Goal: Entertainment & Leisure: Consume media (video, audio)

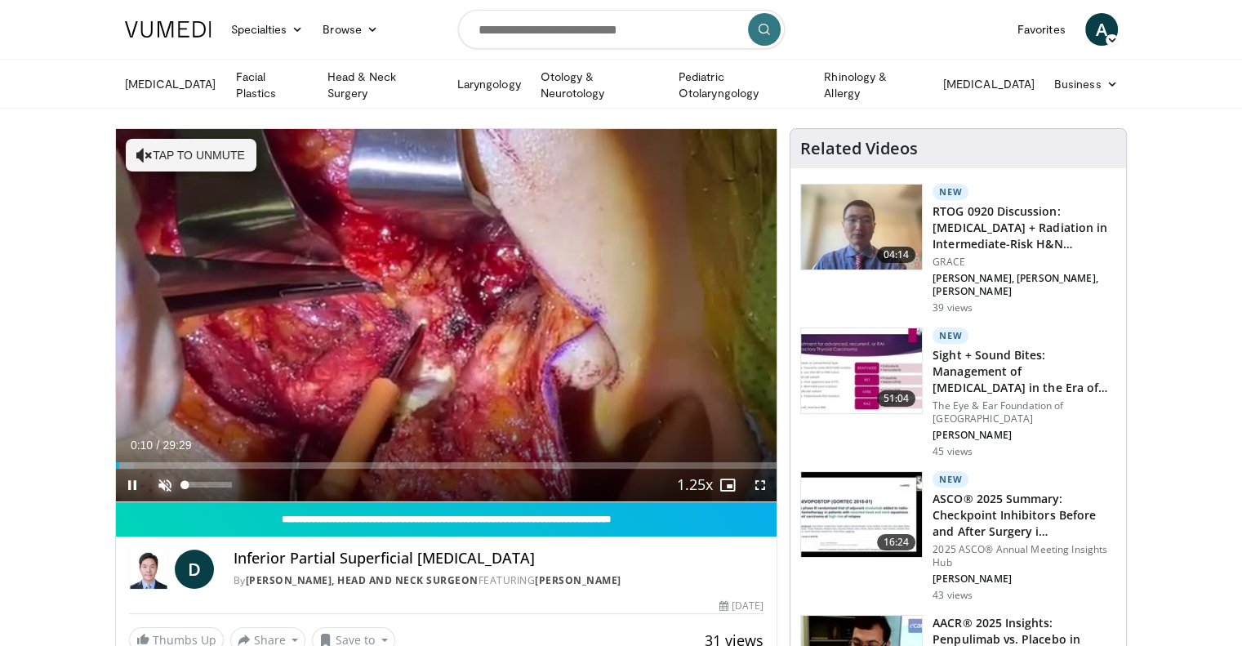
click at [167, 487] on span "Video Player" at bounding box center [165, 485] width 33 height 33
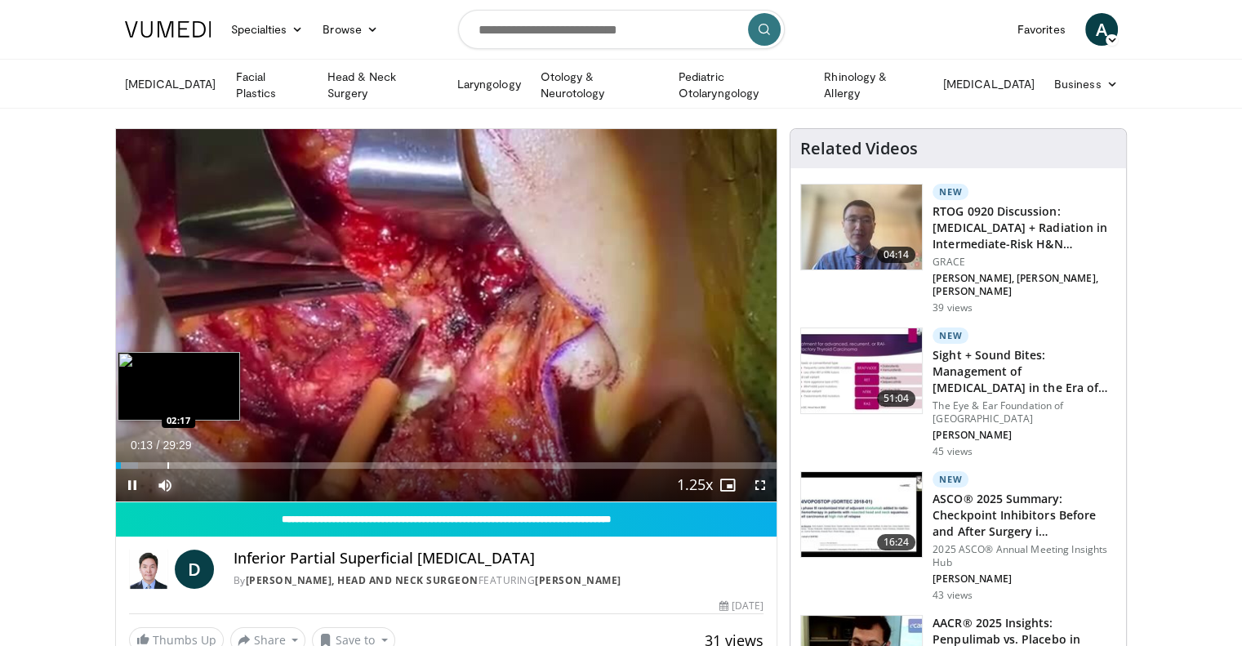
click at [166, 458] on div "Loaded : 3.38% 00:13 02:17" at bounding box center [446, 461] width 661 height 16
click at [183, 463] on div "Loaded : 11.88% 02:56 02:59" at bounding box center [446, 465] width 661 height 7
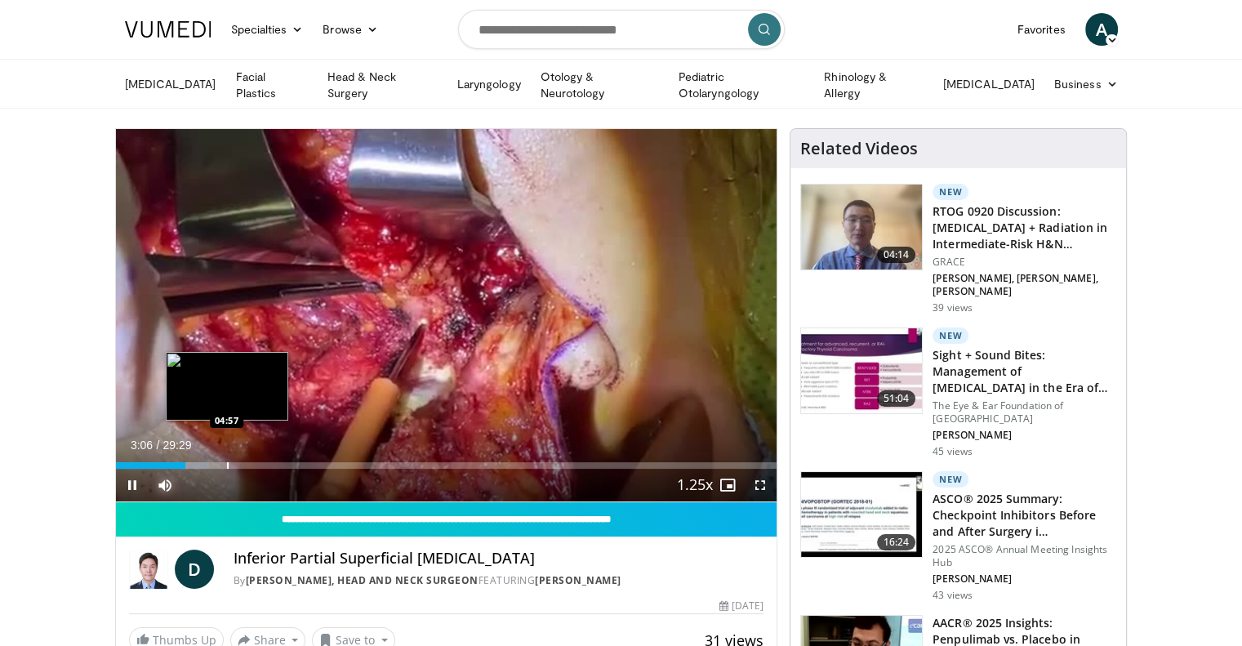
click at [216, 464] on div "Loaded : 14.11% 03:06 04:57" at bounding box center [446, 465] width 661 height 7
click at [263, 462] on div "Progress Bar" at bounding box center [264, 465] width 2 height 7
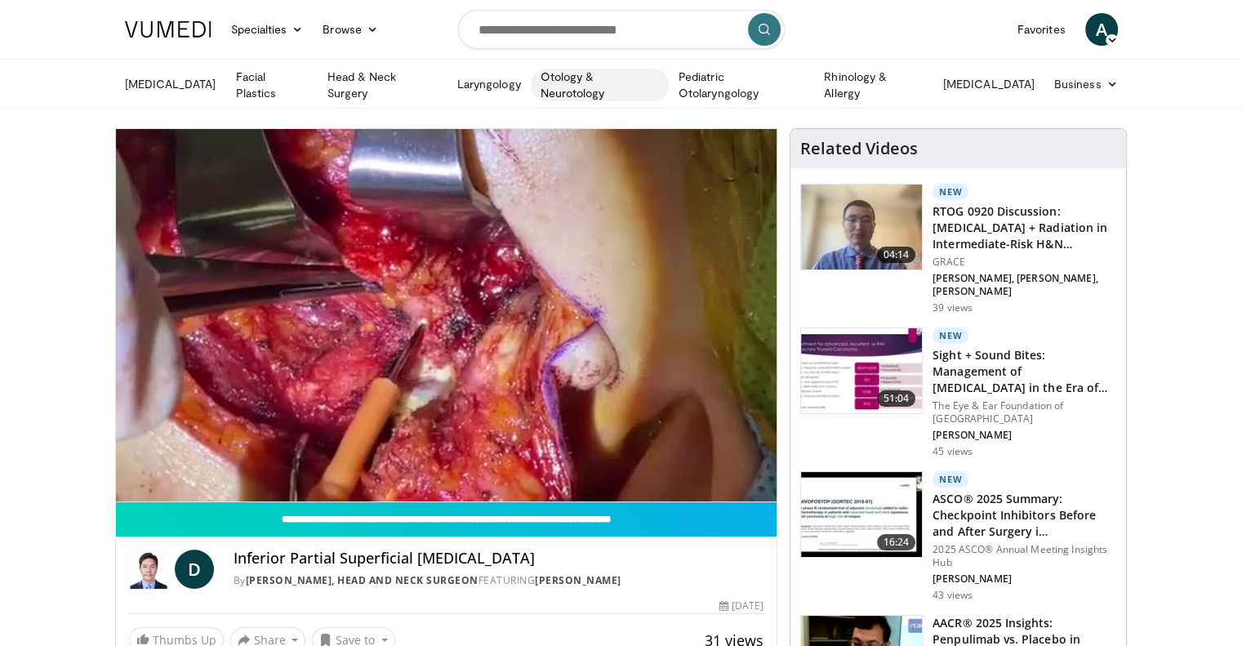
click at [646, 84] on link "Otology & Neurotology" at bounding box center [600, 85] width 138 height 33
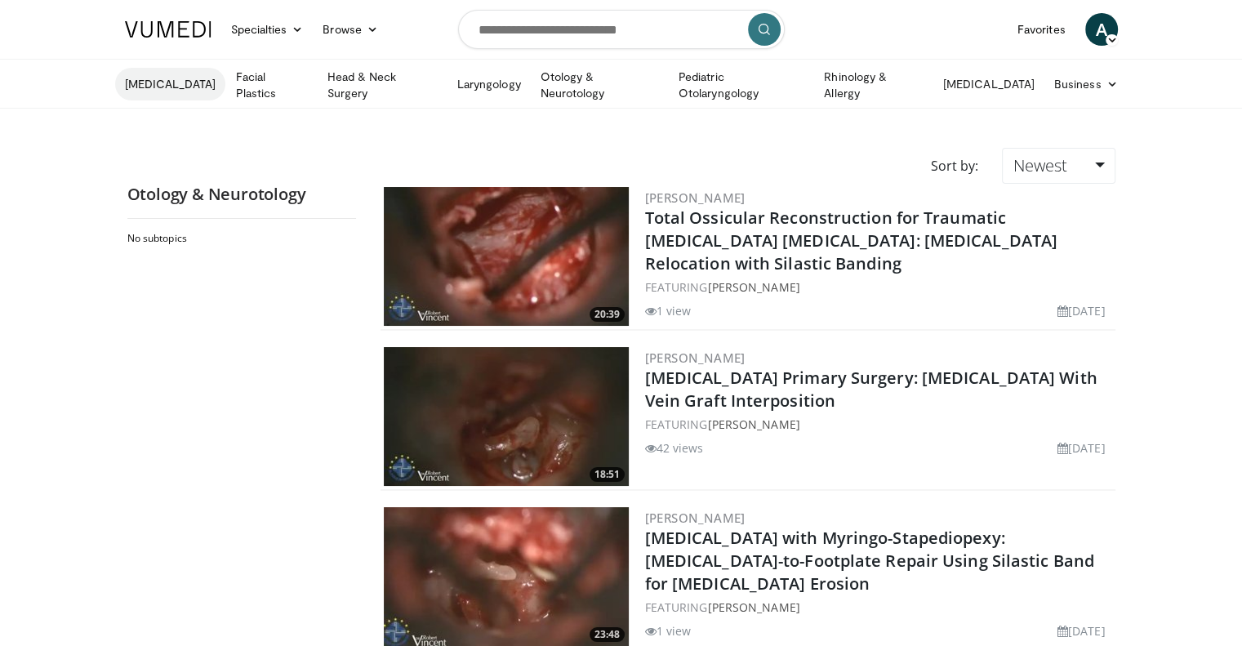
click at [180, 83] on link "[MEDICAL_DATA]" at bounding box center [170, 84] width 111 height 33
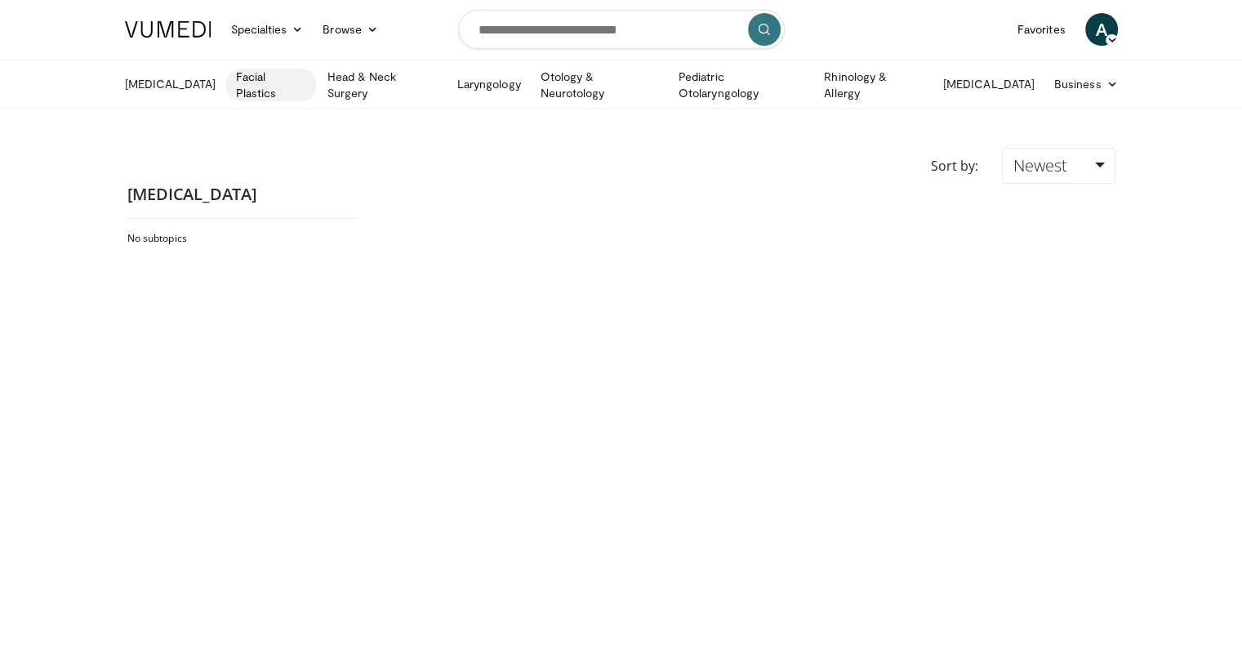
click at [256, 85] on link "Facial Plastics" at bounding box center [270, 85] width 91 height 33
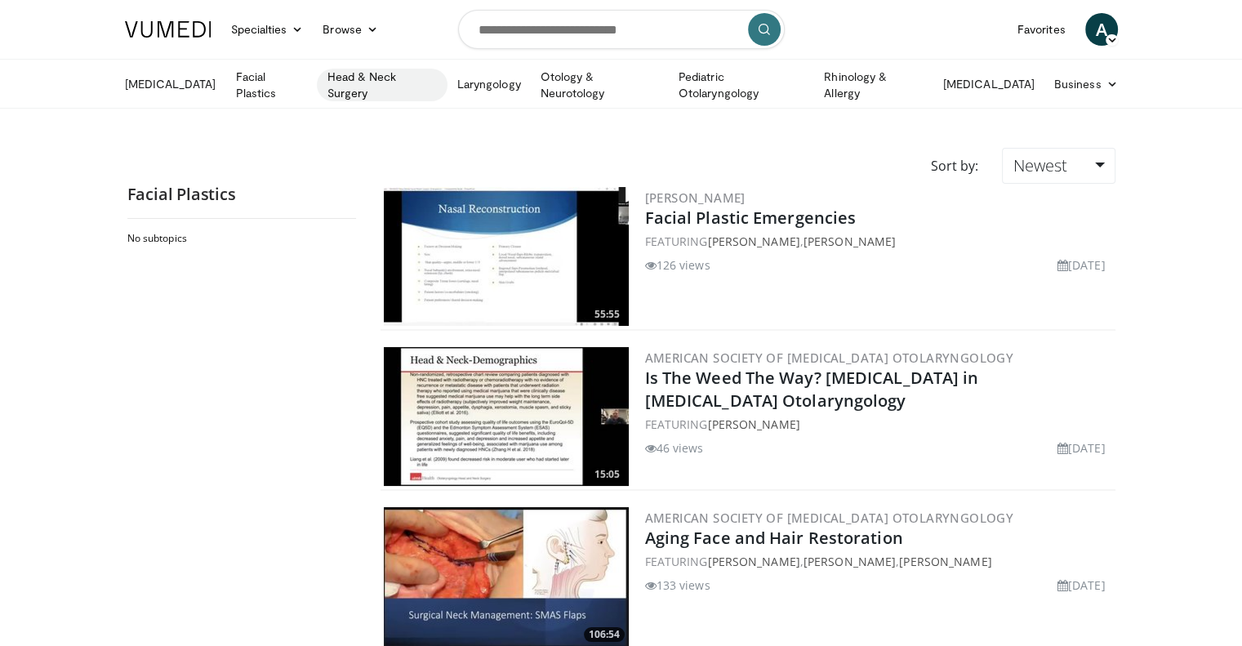
click at [382, 76] on link "Head & Neck Surgery" at bounding box center [382, 85] width 130 height 33
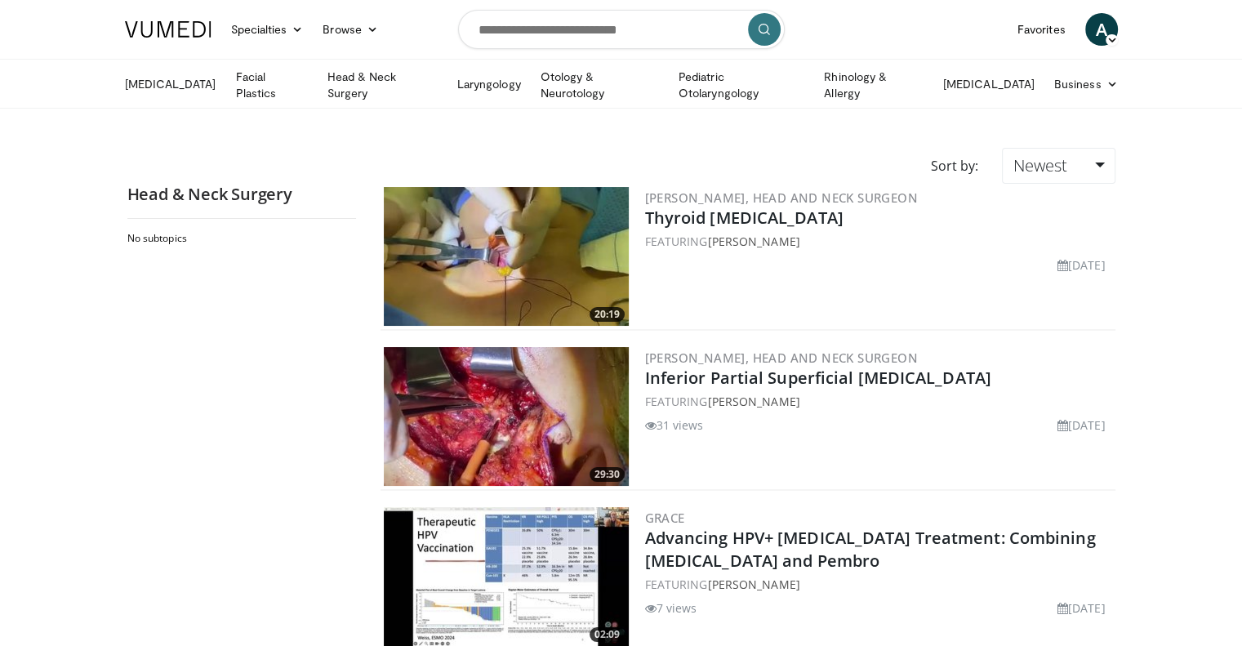
click at [527, 252] on img at bounding box center [506, 256] width 245 height 139
click at [741, 217] on link "Thyroid Lobectomy" at bounding box center [744, 218] width 198 height 22
click at [502, 82] on link "Laryngology" at bounding box center [488, 84] width 83 height 33
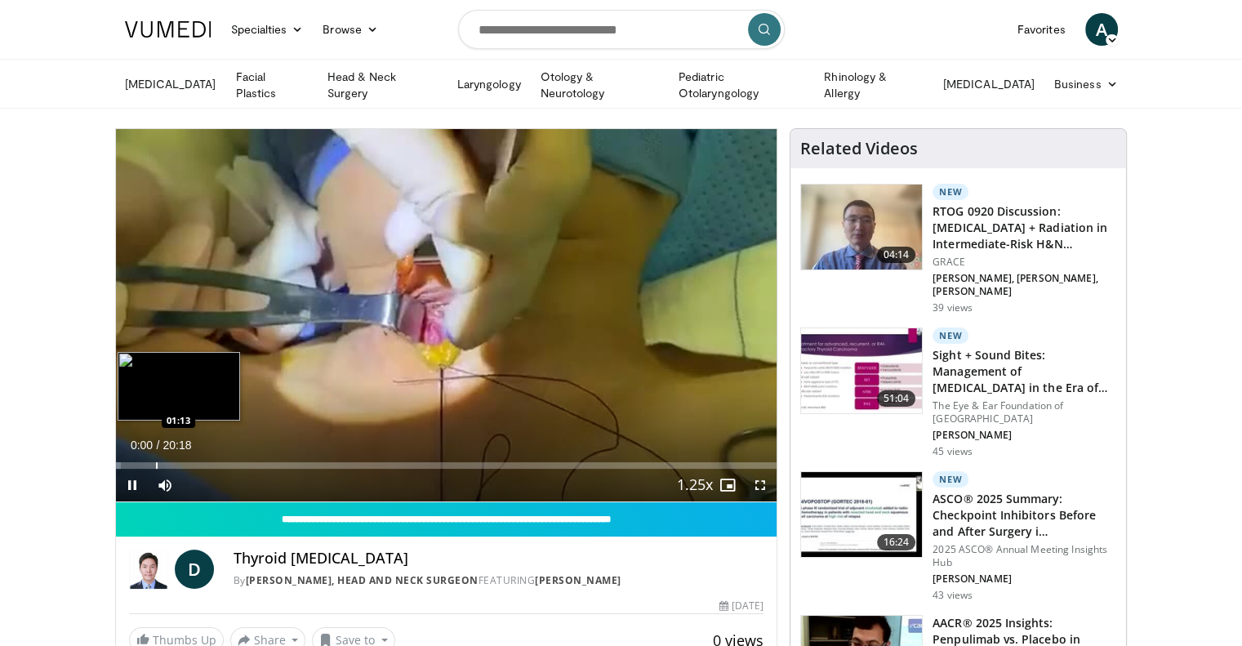
click at [155, 458] on div "Loaded : 0.81% 00:00 01:13" at bounding box center [446, 461] width 661 height 16
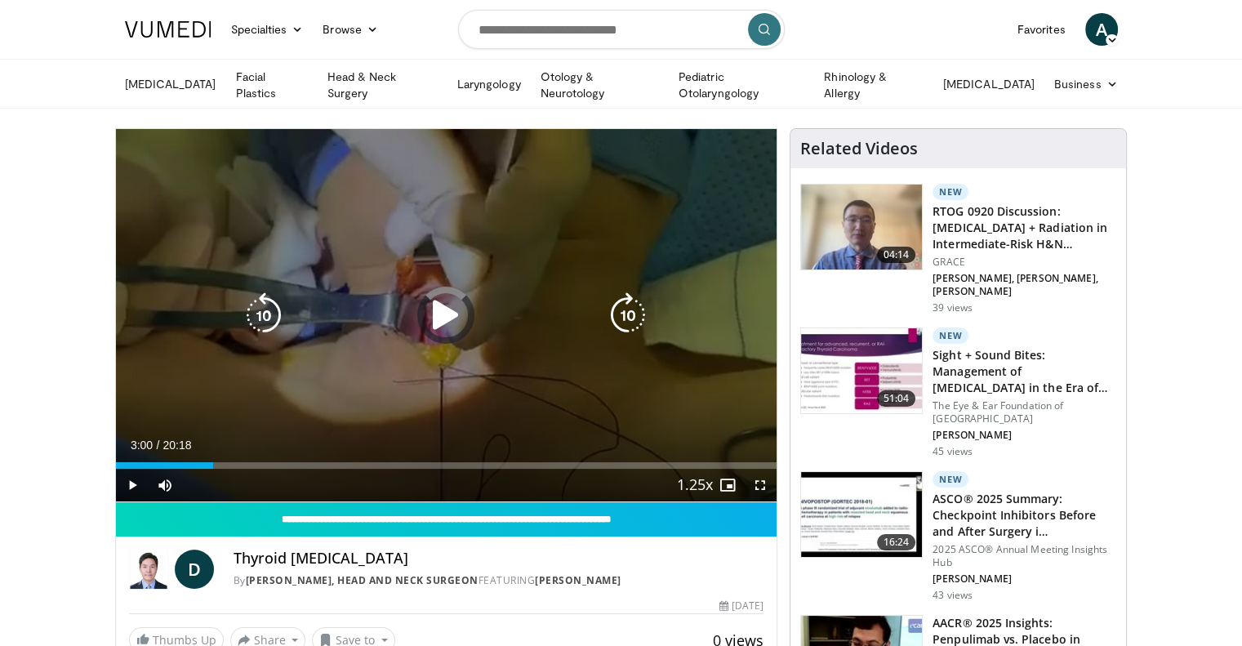
drag, startPoint x: 212, startPoint y: 454, endPoint x: 222, endPoint y: 454, distance: 9.8
click at [216, 454] on div "Loaded : 8.21% 03:00 03:00" at bounding box center [446, 461] width 661 height 16
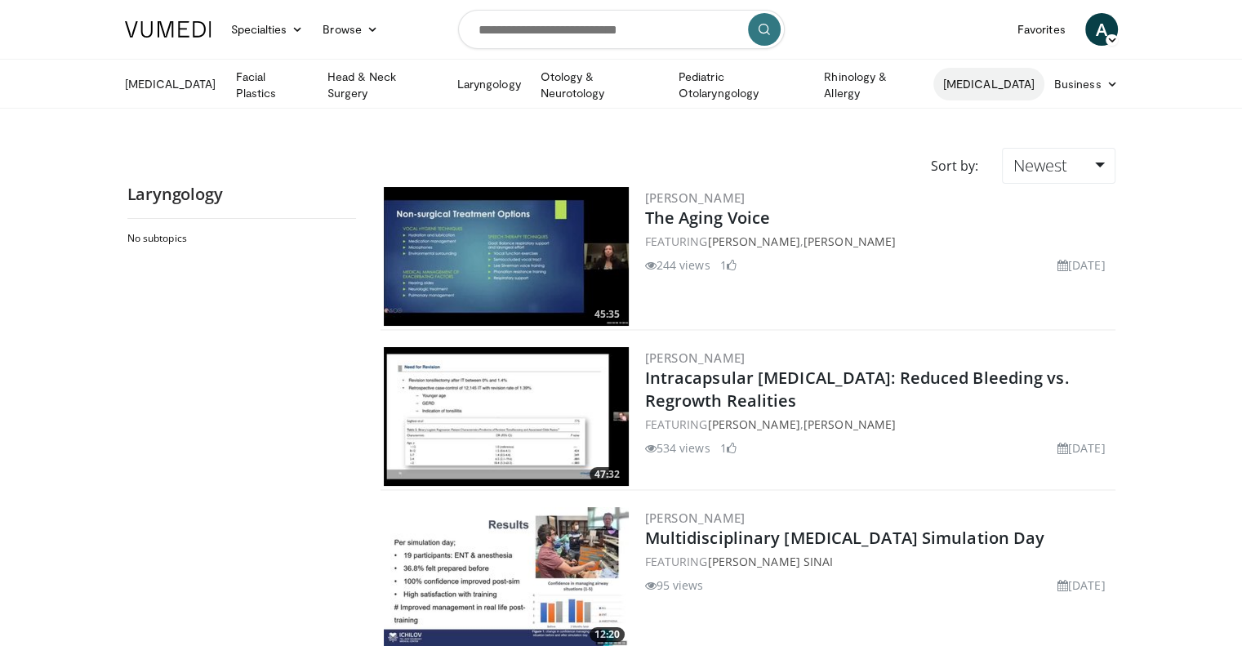
click at [1006, 87] on link "[MEDICAL_DATA]" at bounding box center [988, 84] width 111 height 33
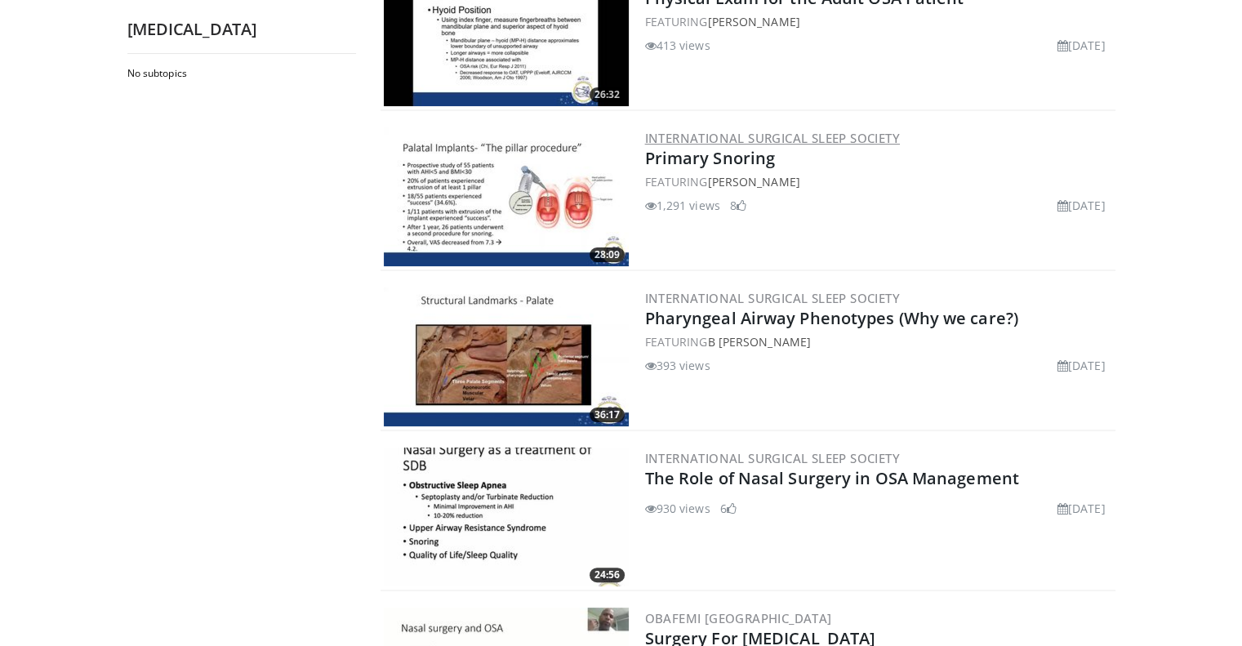
scroll to position [327, 0]
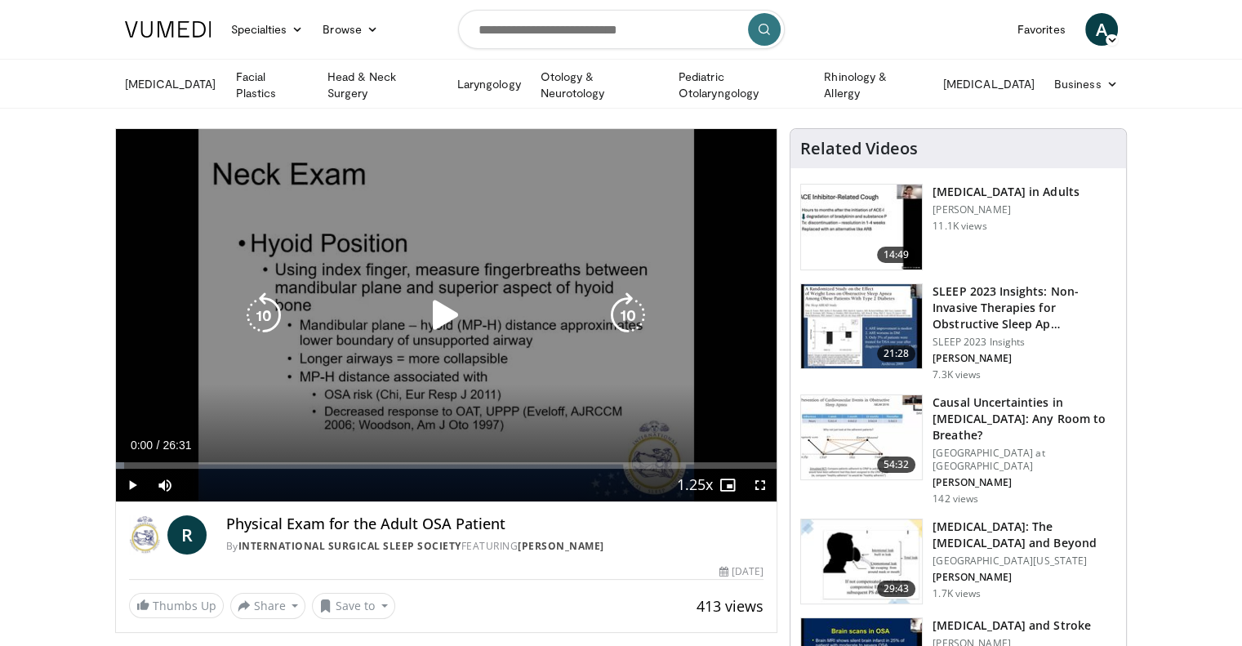
click at [442, 305] on icon "Video Player" at bounding box center [446, 315] width 46 height 46
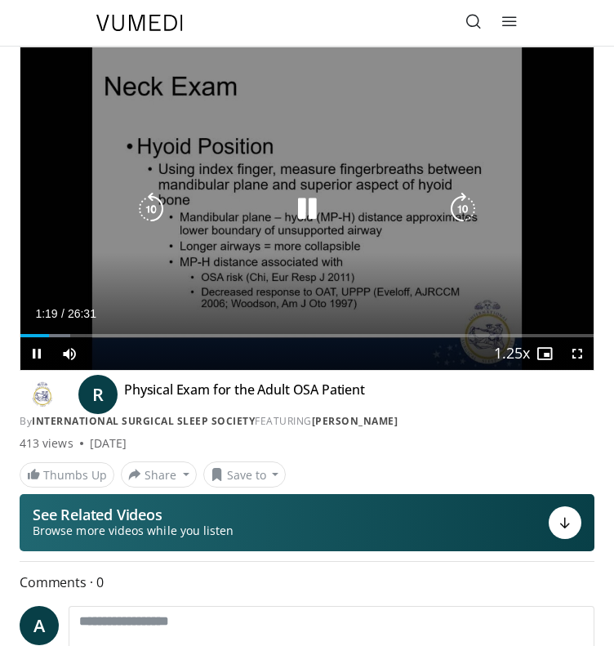
click at [412, 220] on div "Video Player" at bounding box center [307, 209] width 344 height 33
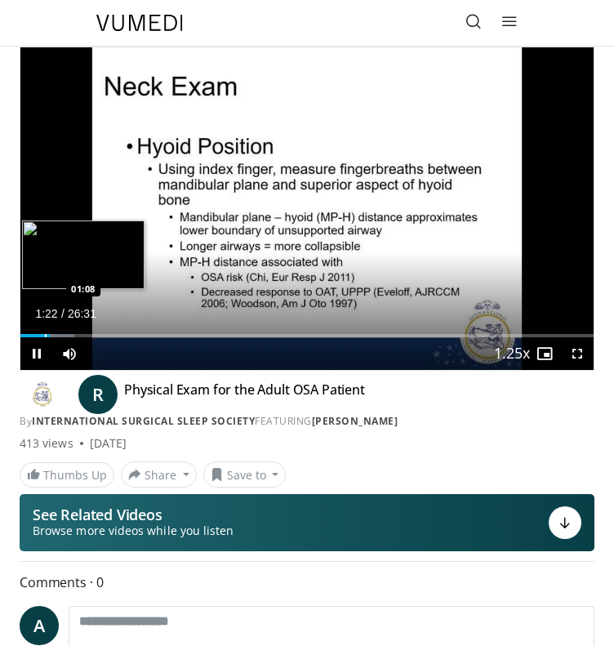
click at [45, 336] on div "Progress Bar" at bounding box center [46, 335] width 2 height 3
click at [39, 334] on div "Loaded : 9.35% 00:52 00:54" at bounding box center [306, 335] width 573 height 3
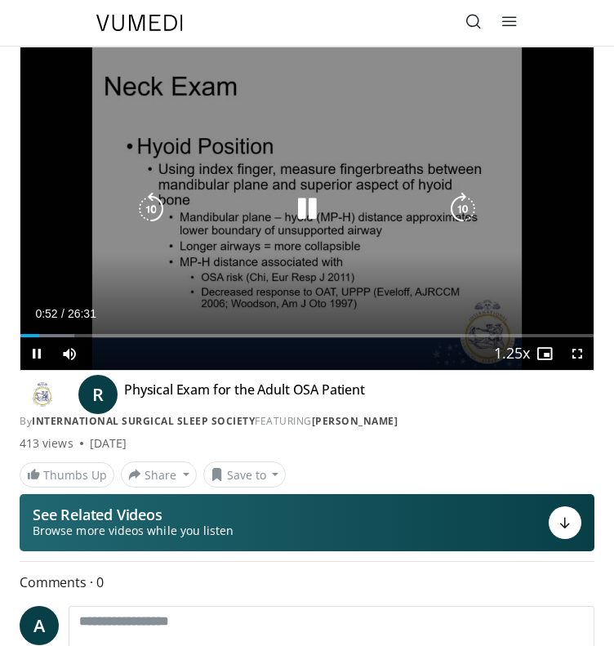
click at [306, 215] on icon "Video Player" at bounding box center [307, 209] width 33 height 33
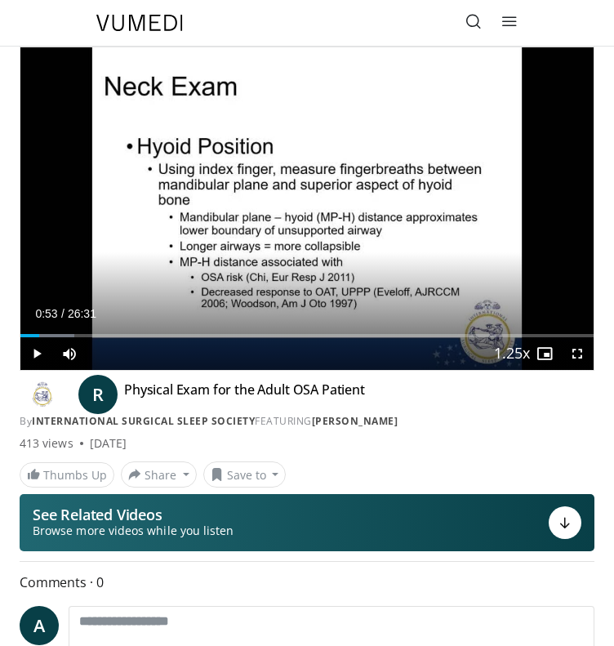
click at [429, 260] on div "10 seconds Tap to unmute" at bounding box center [306, 208] width 573 height 323
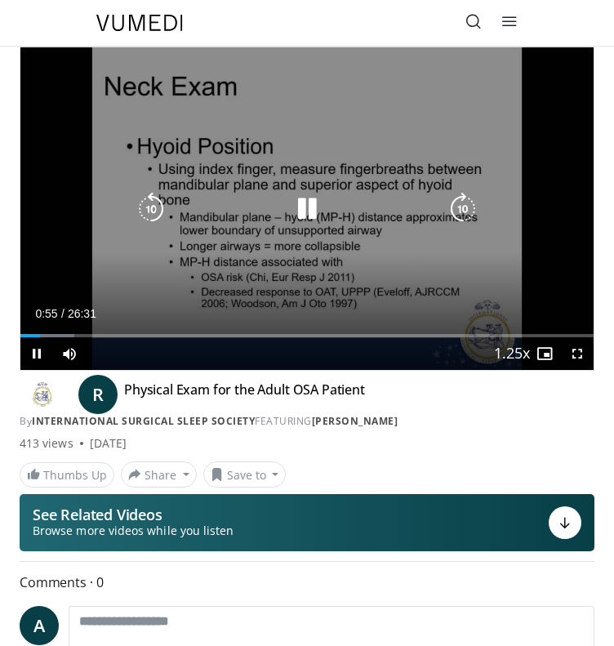
click at [314, 216] on icon "Video Player" at bounding box center [307, 209] width 33 height 33
click at [333, 216] on div "Video Player" at bounding box center [307, 209] width 344 height 33
click at [300, 206] on icon "Video Player" at bounding box center [307, 209] width 33 height 33
click at [301, 207] on div "10 seconds Tap to unmute" at bounding box center [306, 208] width 573 height 323
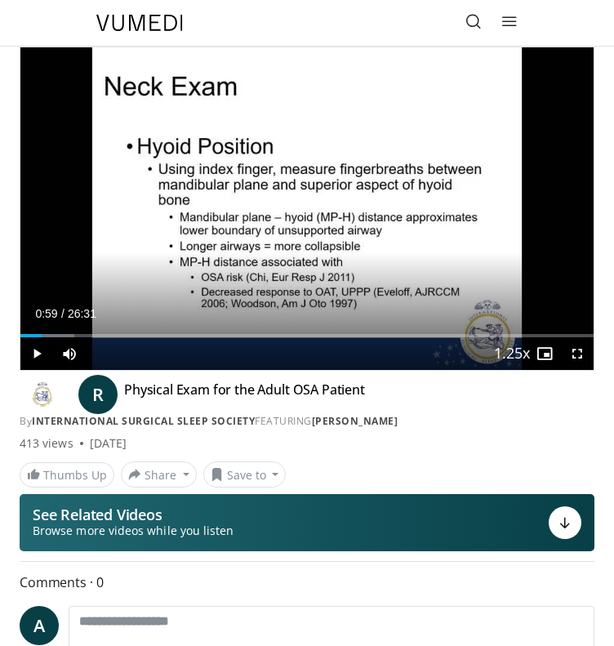
click at [301, 207] on div "10 seconds Tap to unmute" at bounding box center [306, 208] width 573 height 323
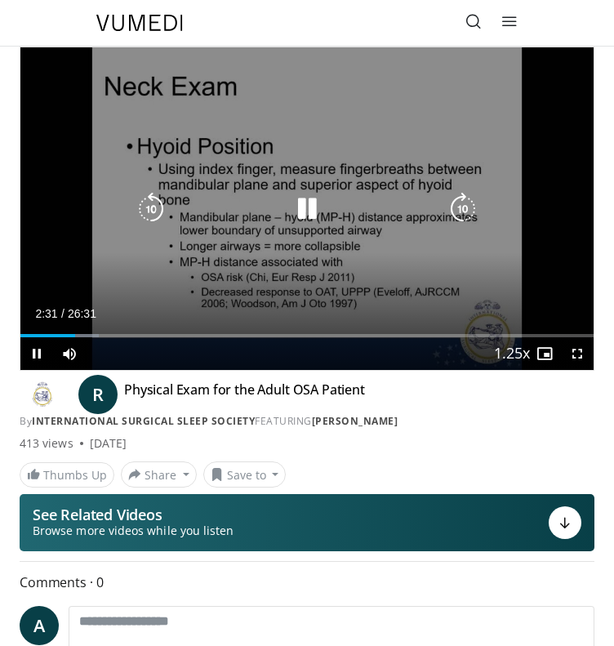
click at [437, 205] on div "Video Player" at bounding box center [307, 209] width 344 height 33
click at [347, 265] on div "10 seconds Tap to unmute" at bounding box center [306, 208] width 573 height 323
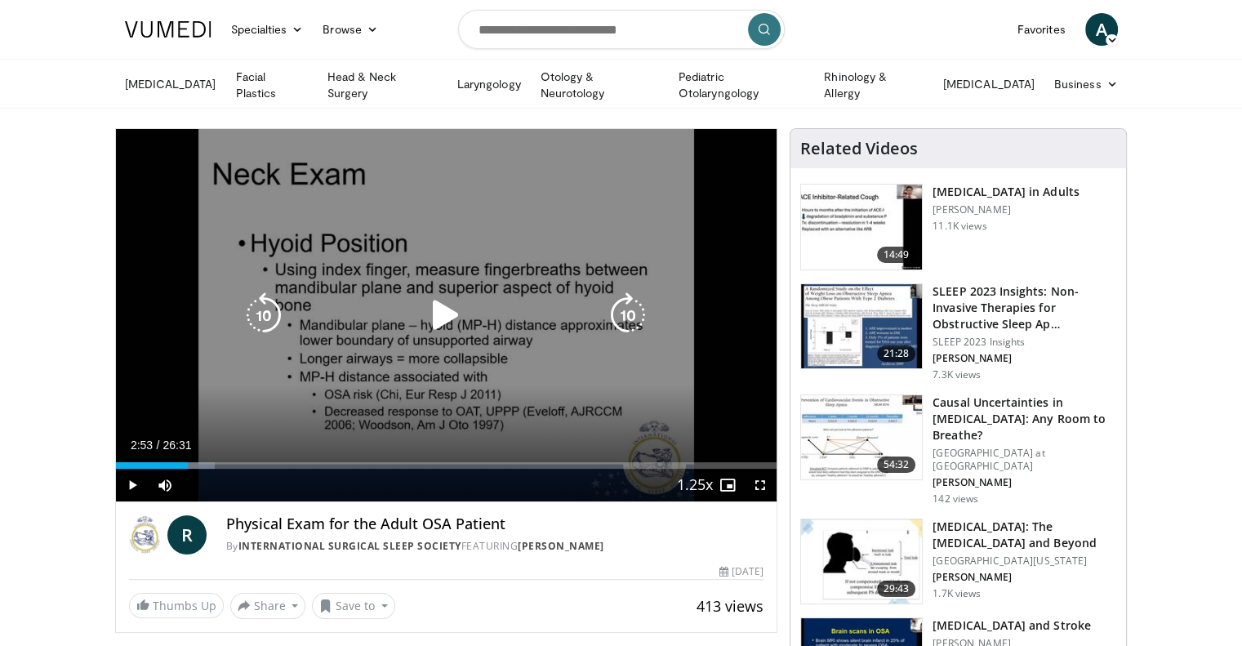
click at [542, 336] on div "10 seconds Tap to unmute" at bounding box center [446, 315] width 661 height 372
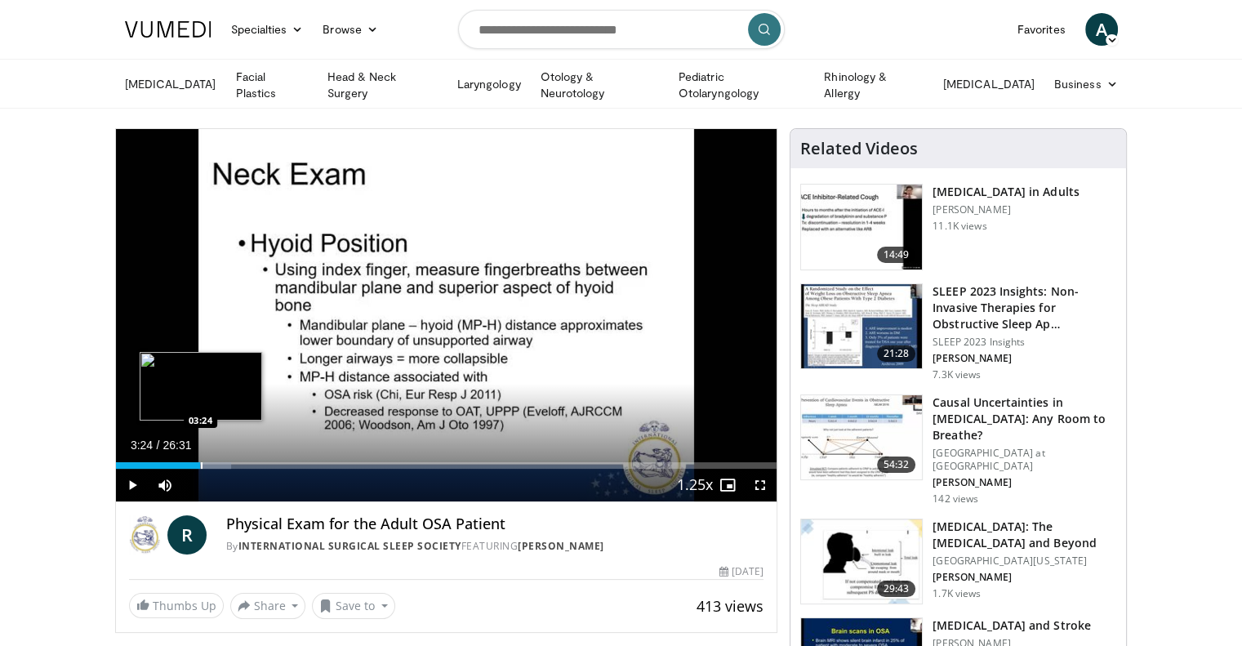
click at [201, 462] on div "Progress Bar" at bounding box center [202, 465] width 2 height 7
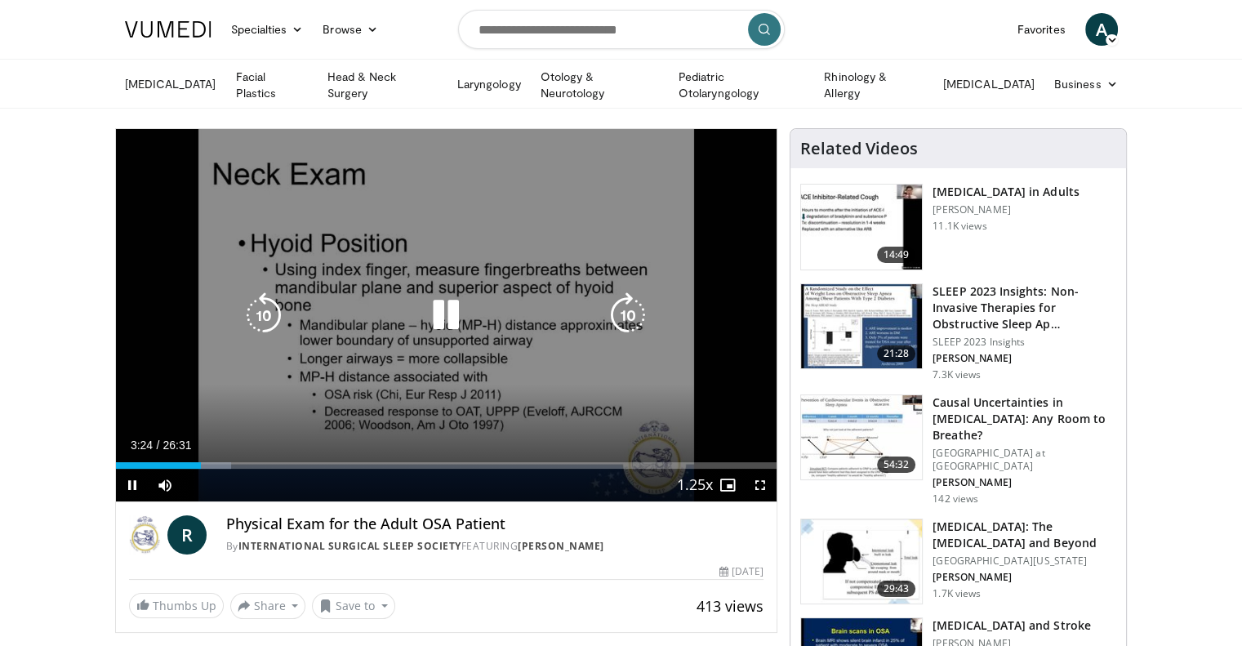
click at [347, 361] on div "10 seconds Tap to unmute" at bounding box center [446, 315] width 661 height 372
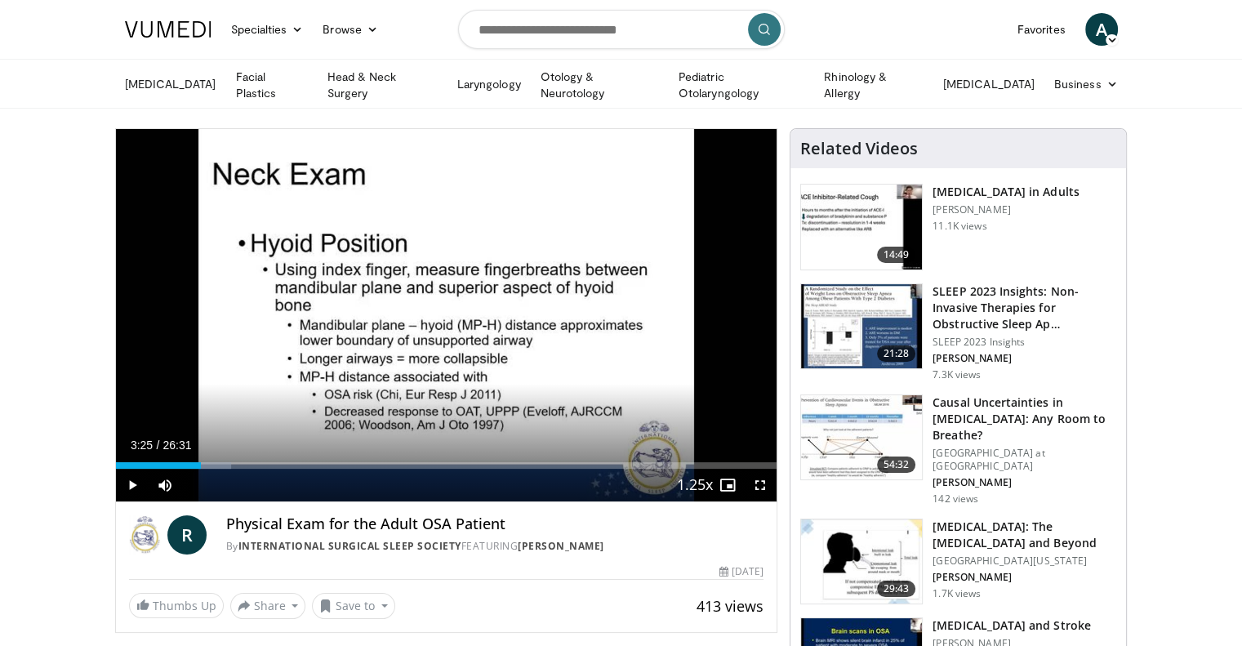
click at [346, 359] on div "10 seconds Tap to unmute" at bounding box center [446, 315] width 661 height 372
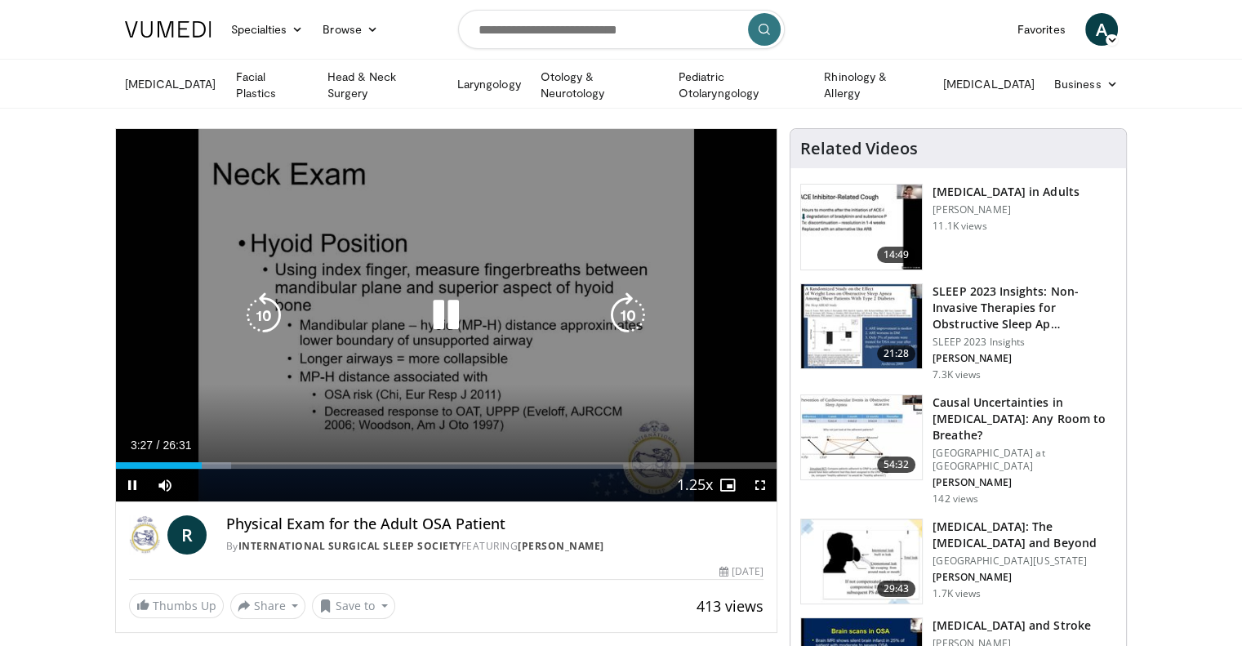
click at [428, 293] on icon "Video Player" at bounding box center [446, 315] width 46 height 46
click at [419, 314] on div "Video Player" at bounding box center [445, 315] width 397 height 33
click at [448, 306] on icon "Video Player" at bounding box center [446, 315] width 46 height 46
click at [417, 243] on div "10 seconds Tap to unmute" at bounding box center [446, 315] width 661 height 372
click at [472, 317] on div "Video Player" at bounding box center [445, 315] width 397 height 33
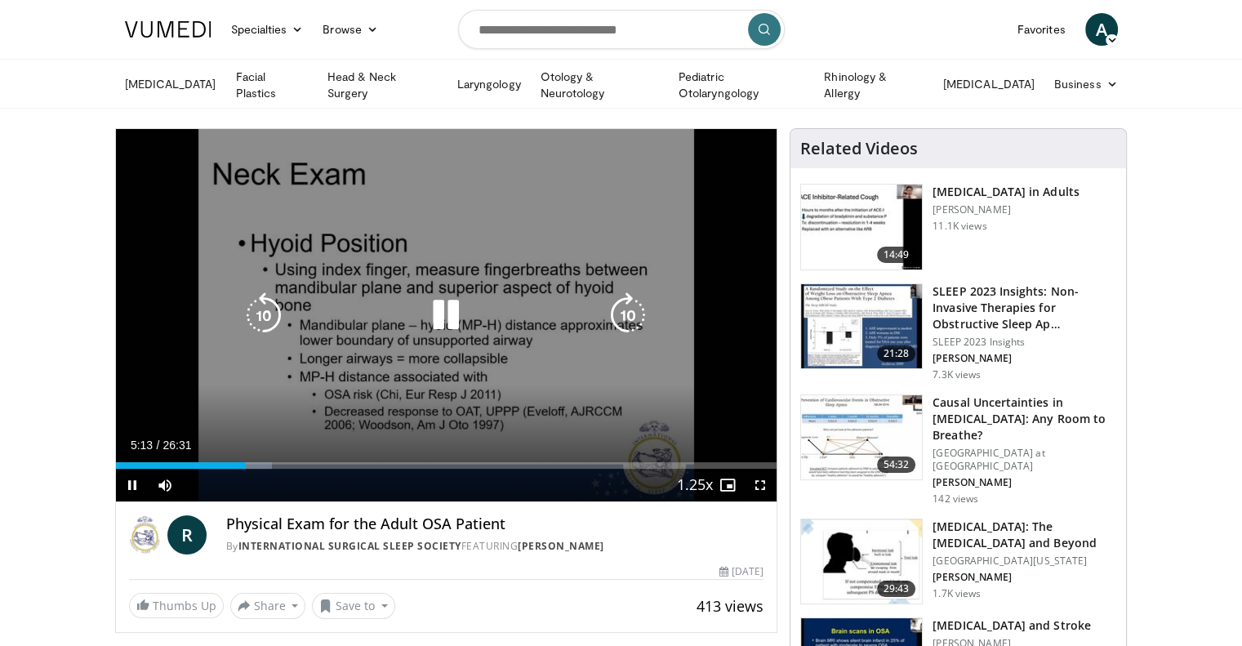
click at [457, 325] on icon "Video Player" at bounding box center [446, 315] width 46 height 46
click at [454, 314] on icon "Video Player" at bounding box center [446, 315] width 46 height 46
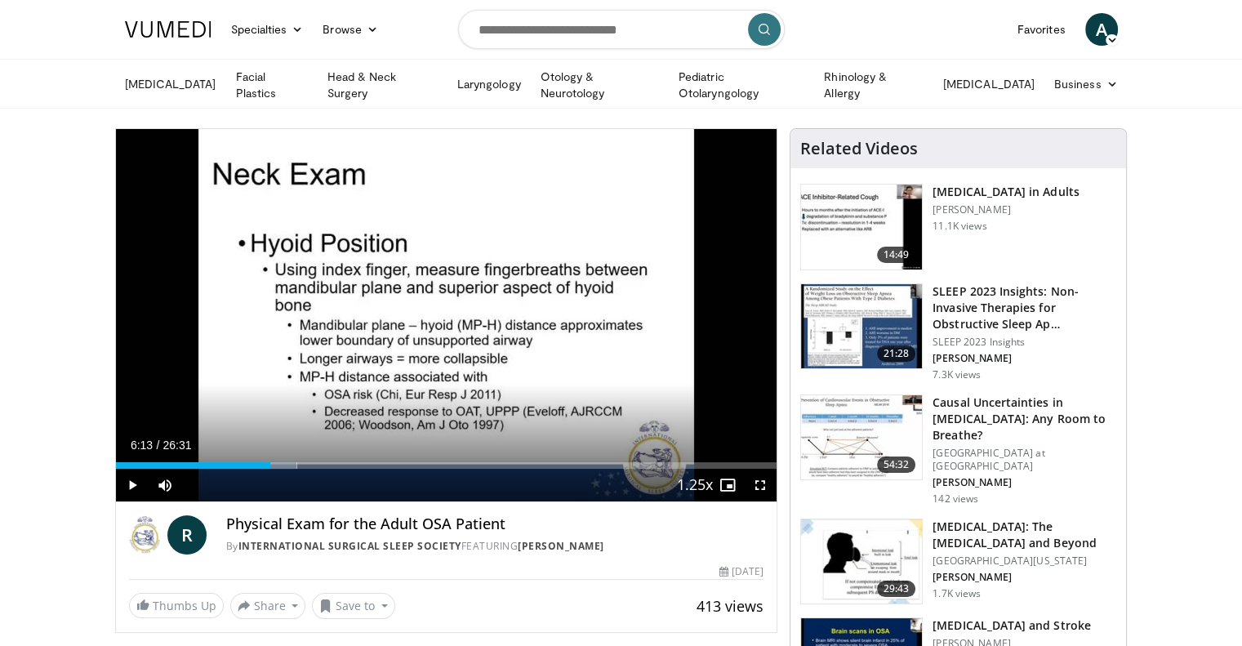
click at [454, 314] on div "10 seconds Tap to unmute" at bounding box center [446, 315] width 661 height 372
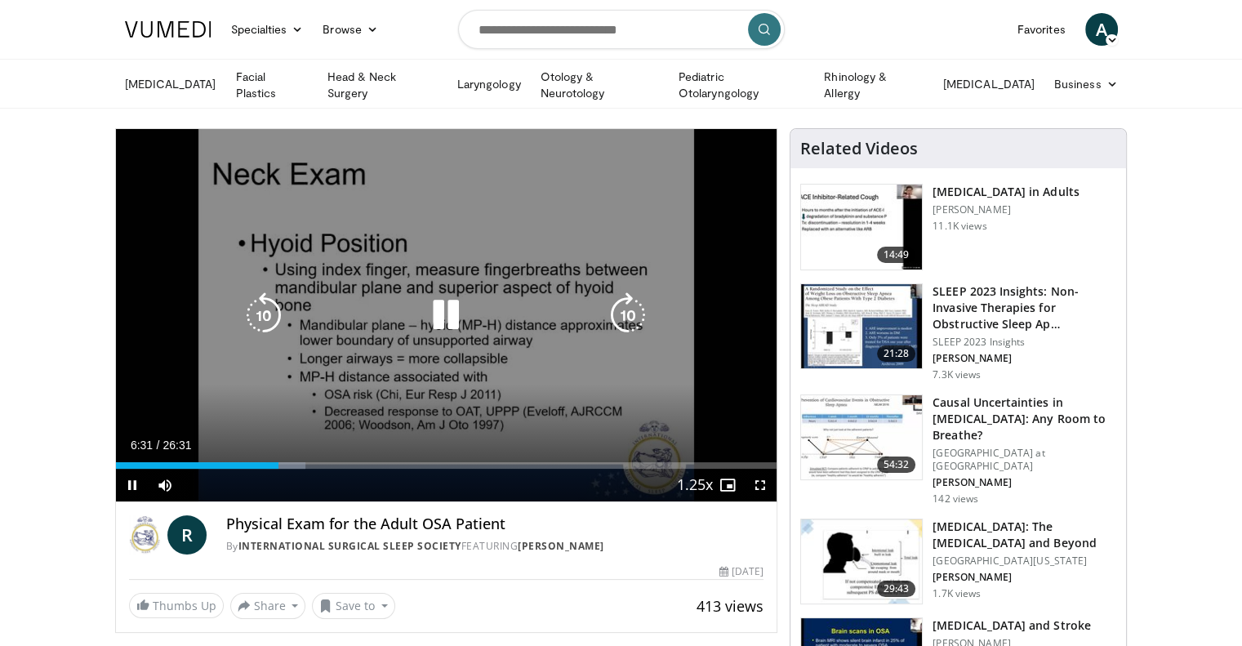
click at [443, 316] on icon "Video Player" at bounding box center [446, 315] width 46 height 46
click at [447, 311] on icon "Video Player" at bounding box center [446, 315] width 46 height 46
click at [465, 211] on div "10 seconds Tap to unmute" at bounding box center [446, 315] width 661 height 372
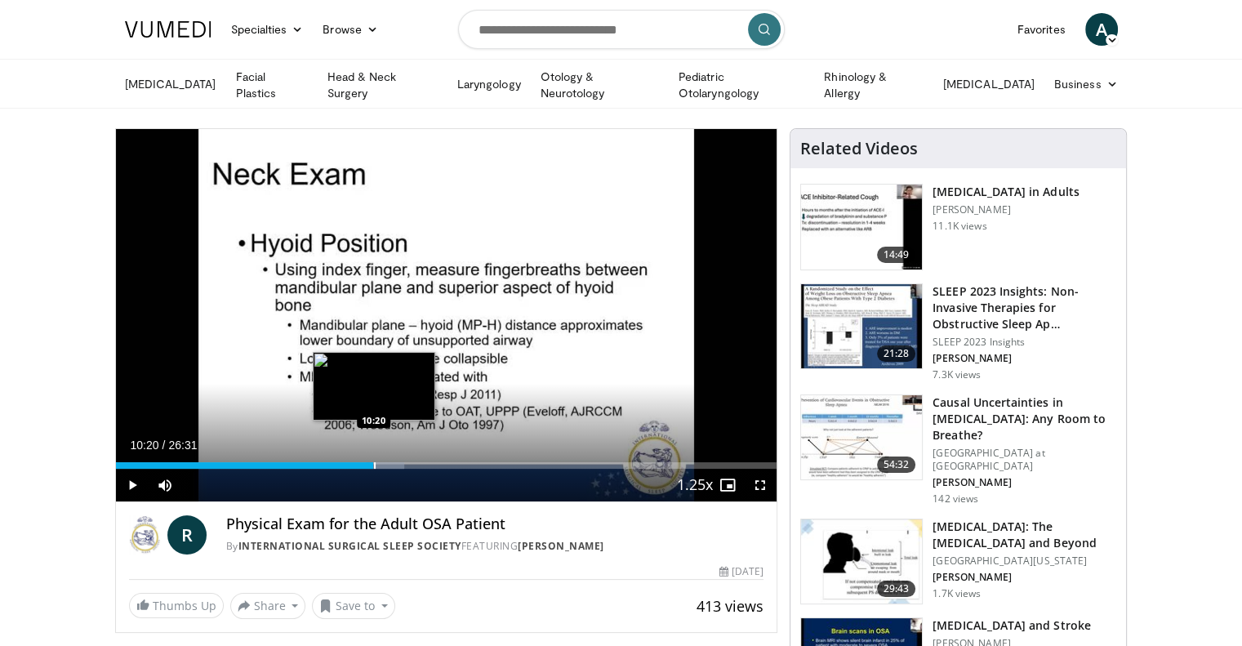
click at [374, 463] on div "Progress Bar" at bounding box center [375, 465] width 2 height 7
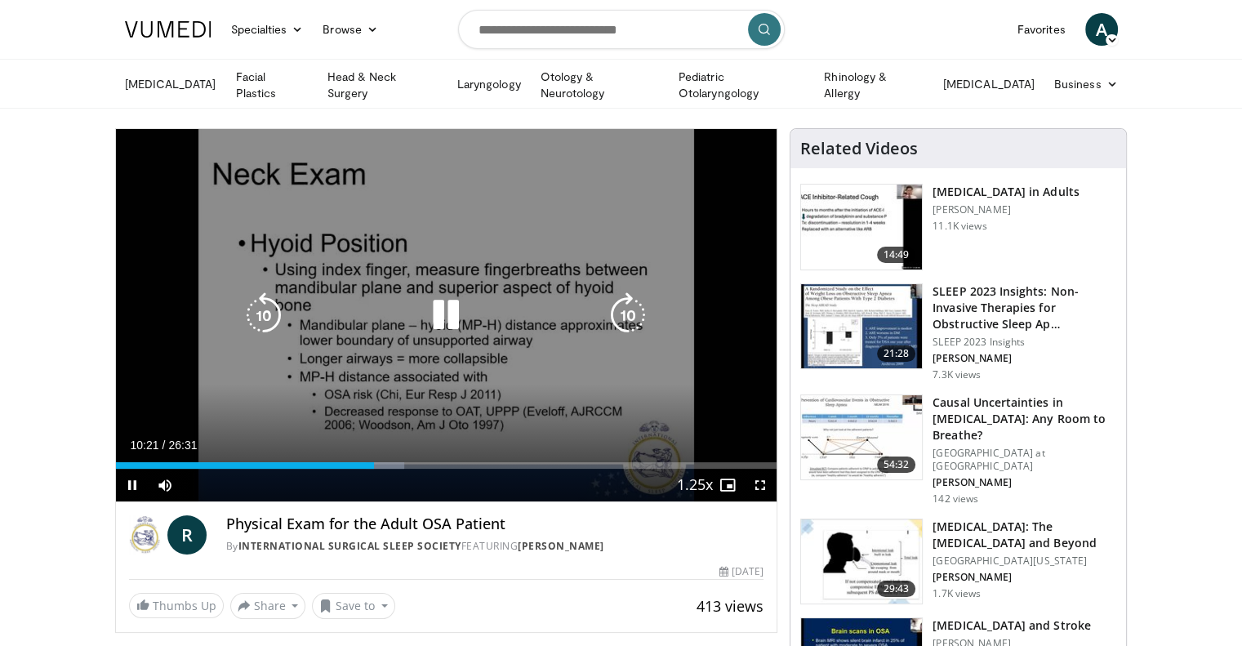
click at [370, 464] on video-js "**********" at bounding box center [446, 315] width 661 height 373
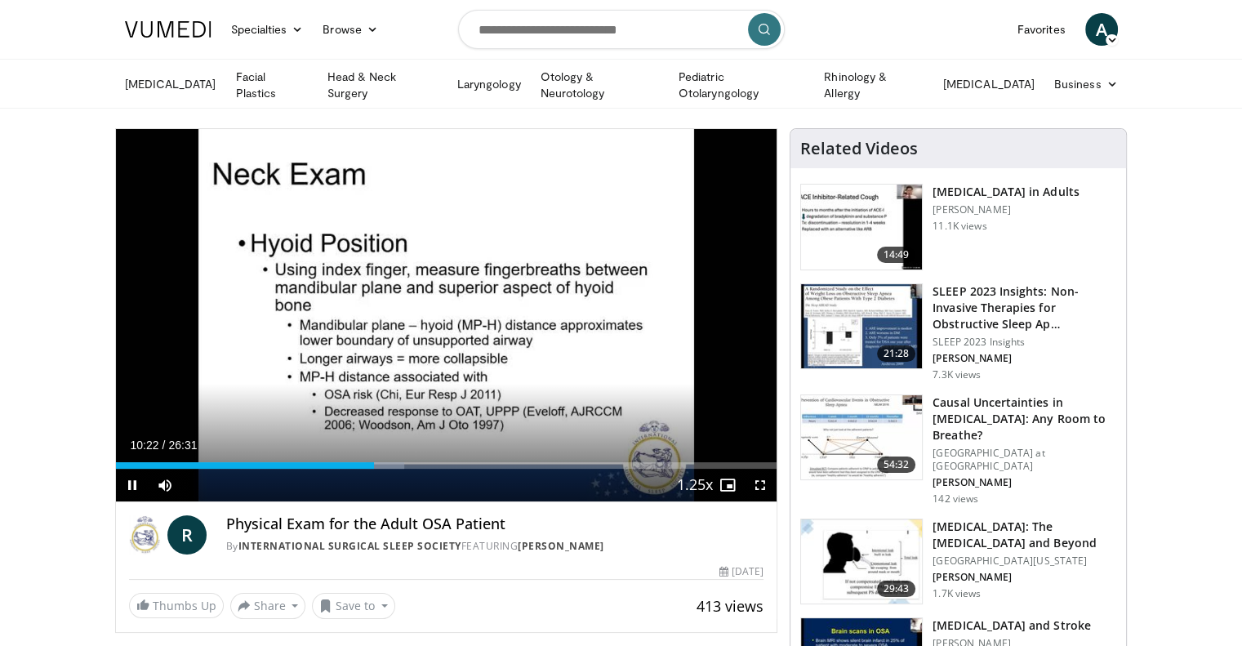
click at [364, 469] on div "Current Time 10:22 / Duration 26:31 Pause Skip Backward Skip Forward Mute 67% L…" at bounding box center [446, 485] width 661 height 33
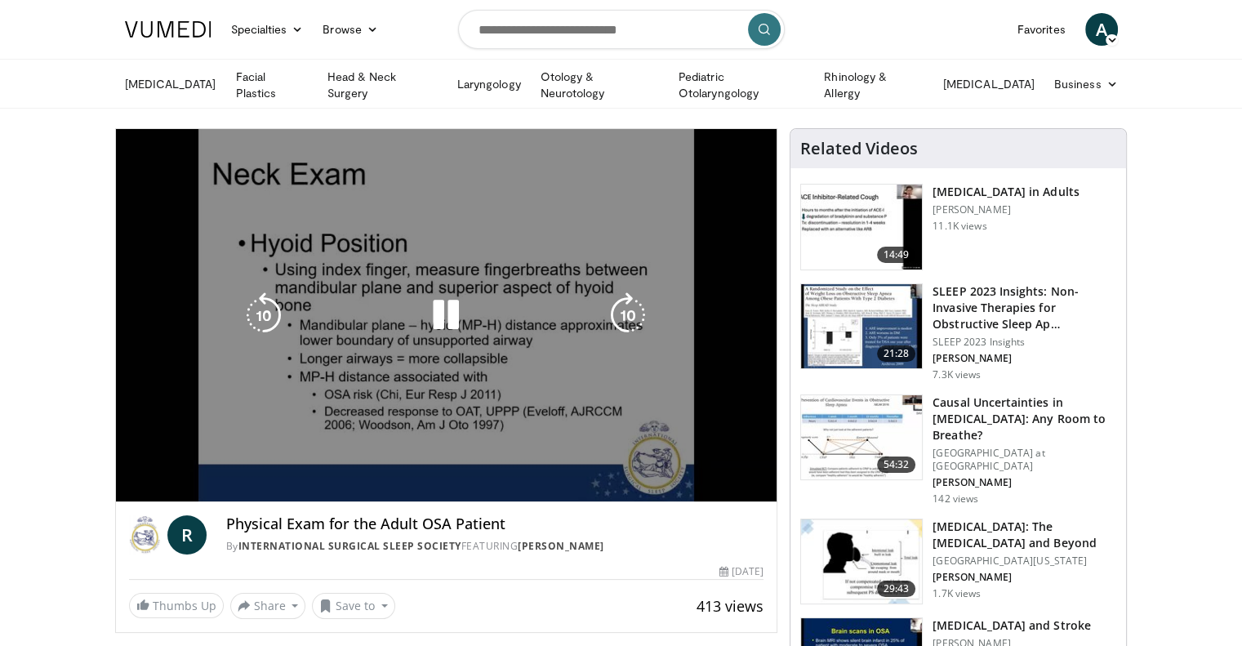
click at [362, 467] on video-js "**********" at bounding box center [446, 315] width 661 height 373
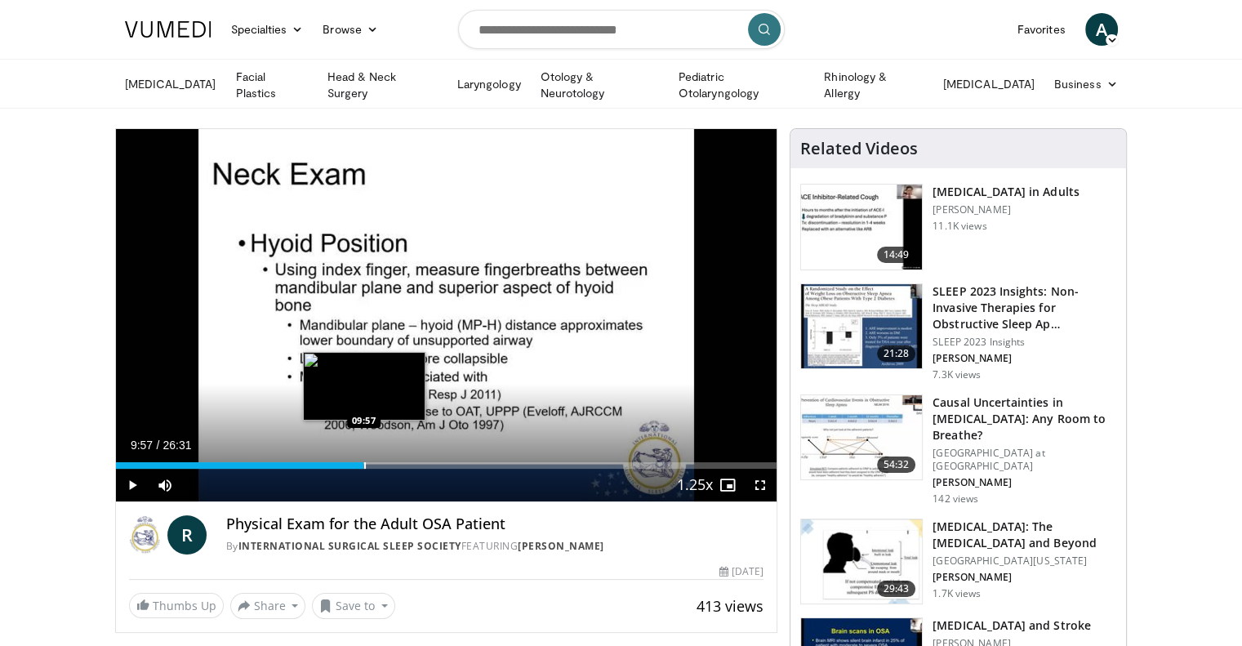
click at [364, 465] on div "Progress Bar" at bounding box center [365, 465] width 2 height 7
click at [358, 465] on div "Loaded : 41.48% 09:57 09:45" at bounding box center [446, 465] width 661 height 7
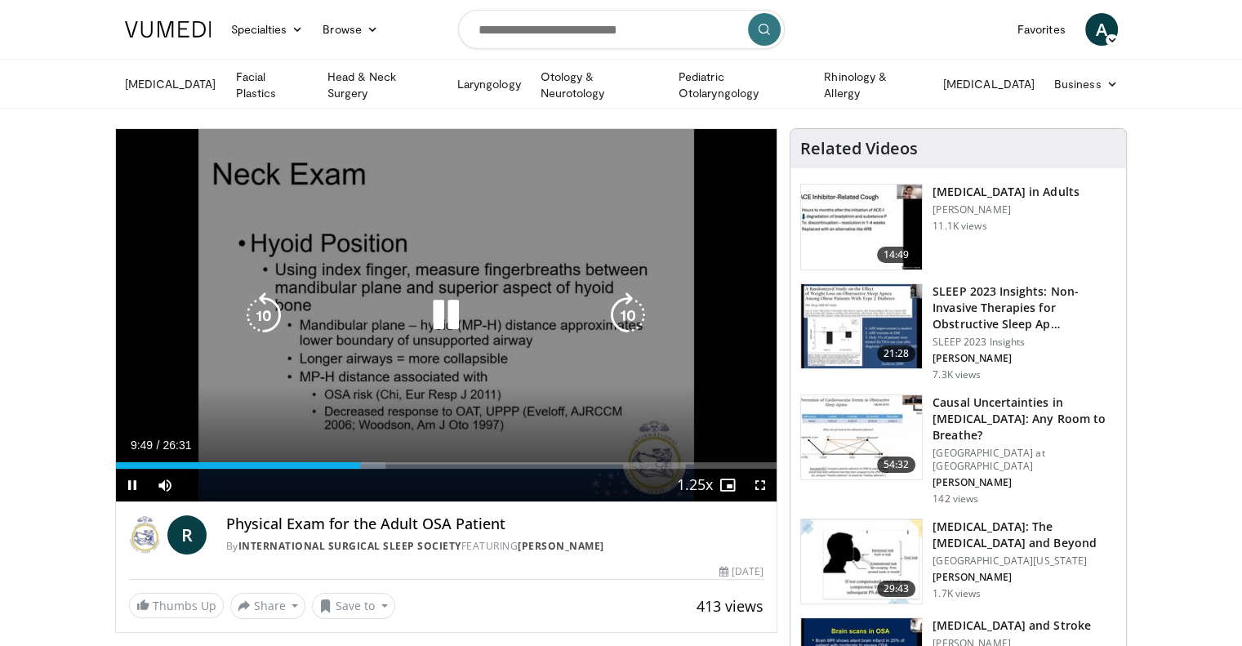
click at [442, 319] on icon "Video Player" at bounding box center [446, 315] width 46 height 46
click at [445, 316] on icon "Video Player" at bounding box center [446, 315] width 46 height 46
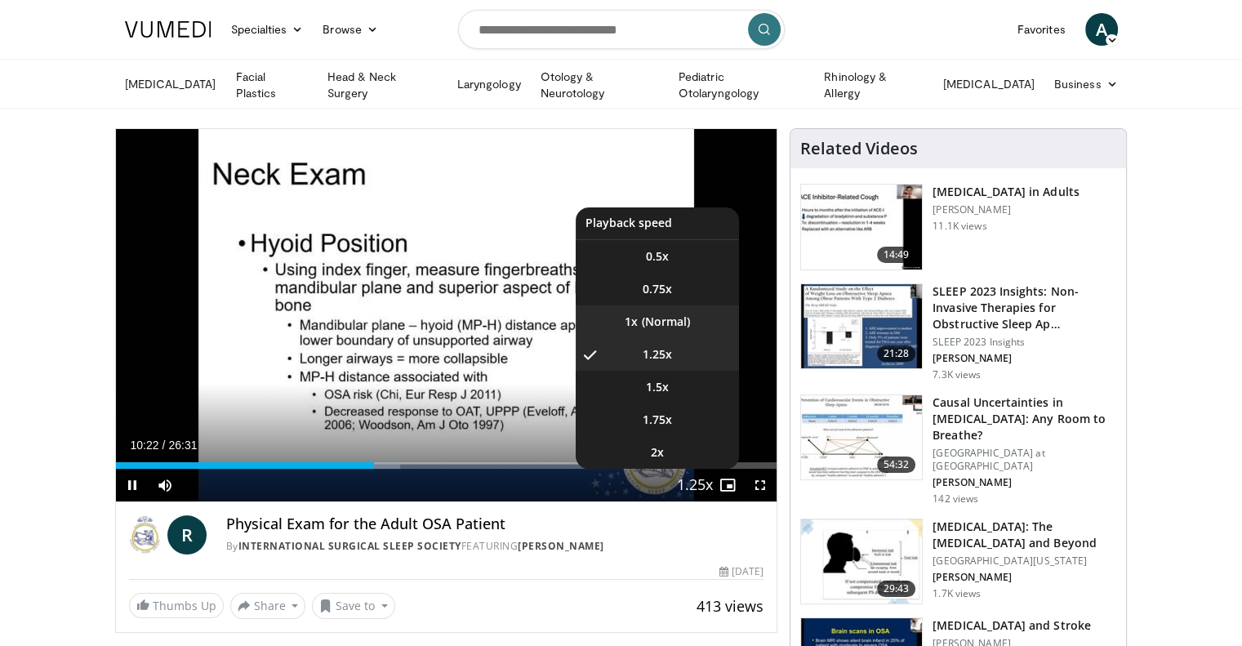
click at [680, 309] on li "1x" at bounding box center [657, 321] width 163 height 33
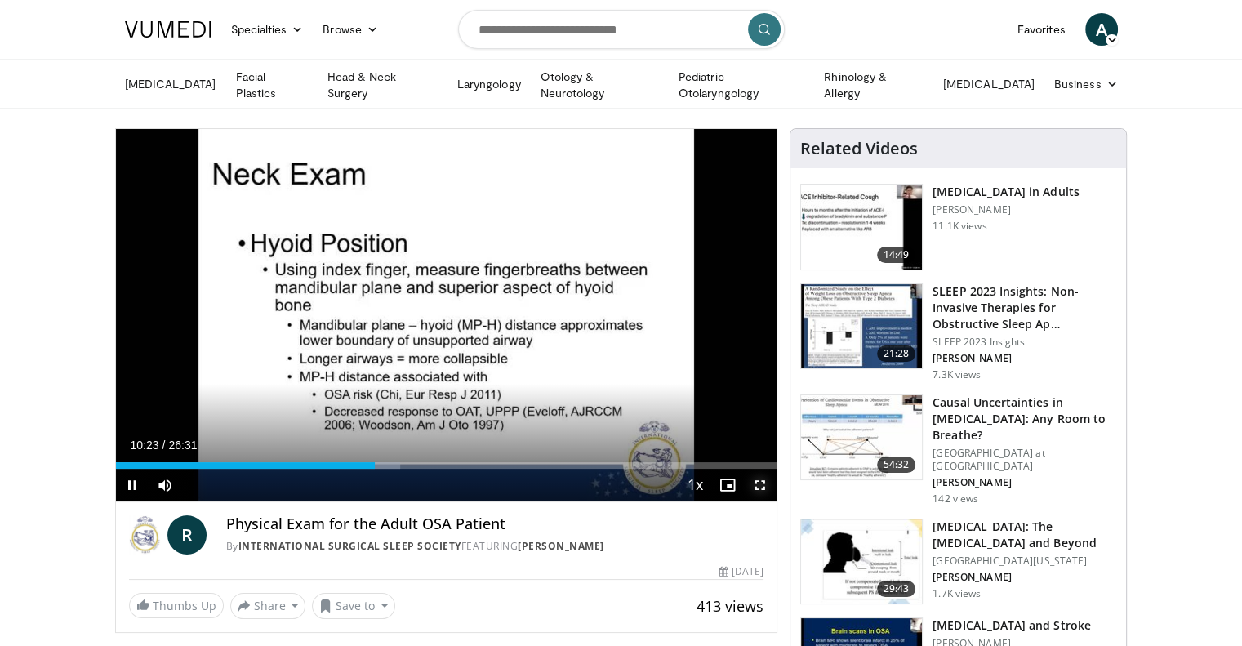
click at [761, 480] on span "Video Player" at bounding box center [760, 485] width 33 height 33
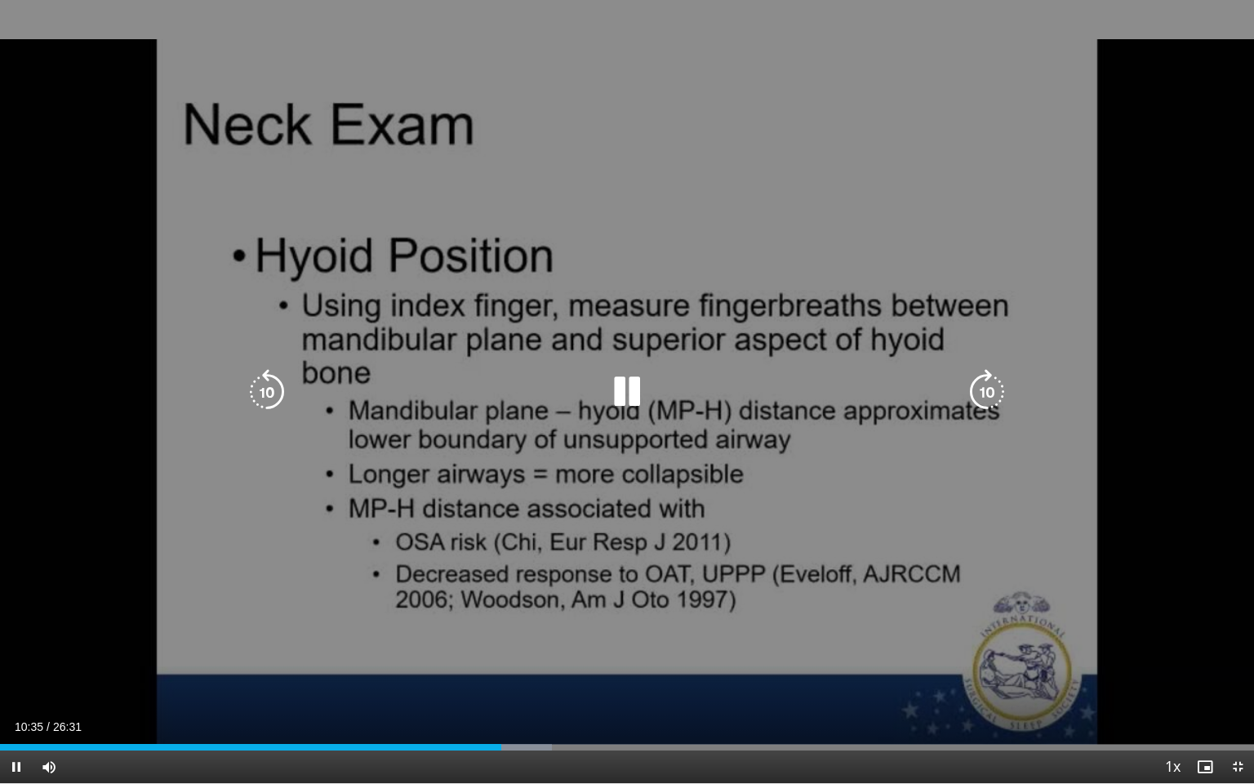
click at [568, 473] on div "40 seconds Tap to unmute" at bounding box center [627, 391] width 1254 height 783
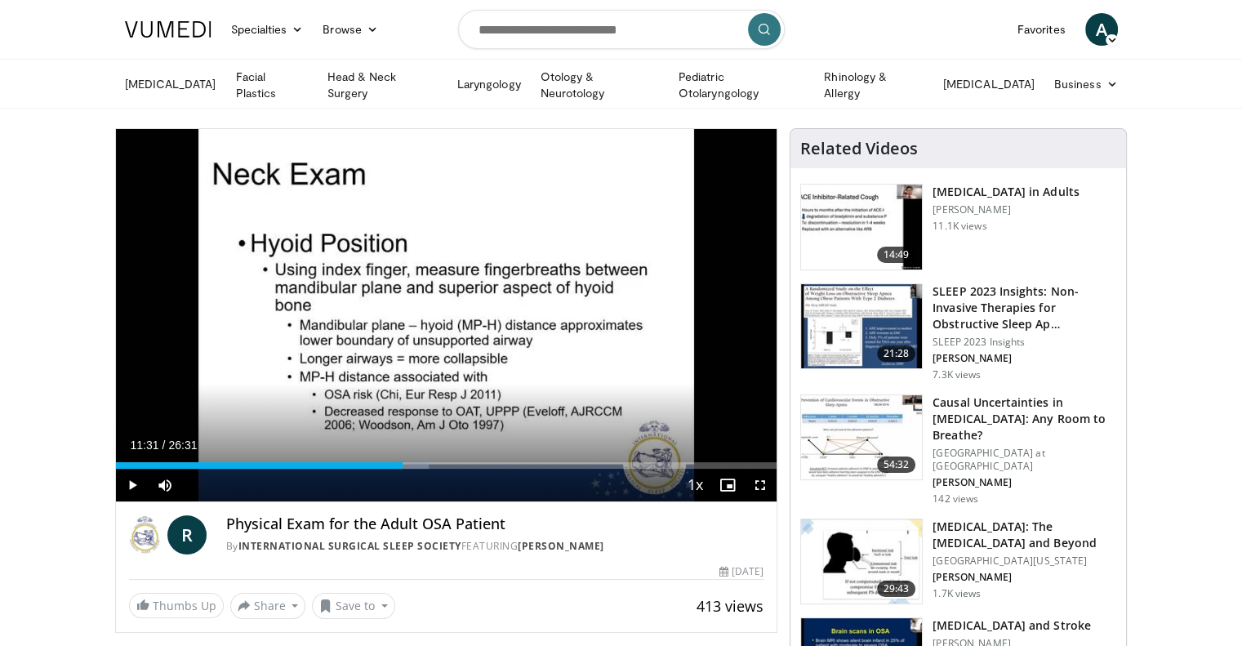
click at [472, 302] on div "Video Player" at bounding box center [445, 315] width 397 height 33
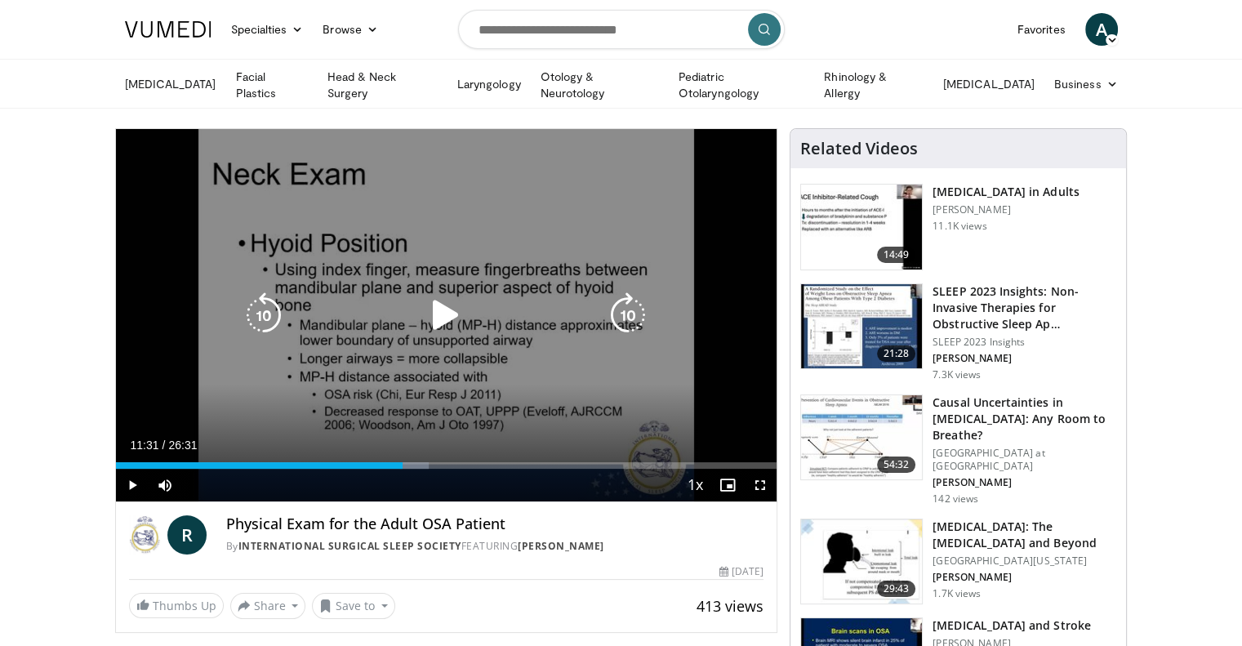
click at [444, 309] on icon "Video Player" at bounding box center [446, 315] width 46 height 46
drag, startPoint x: 440, startPoint y: 294, endPoint x: 443, endPoint y: 306, distance: 12.5
click at [441, 302] on icon "Video Player" at bounding box center [446, 315] width 46 height 46
click at [444, 308] on icon "Video Player" at bounding box center [446, 315] width 46 height 46
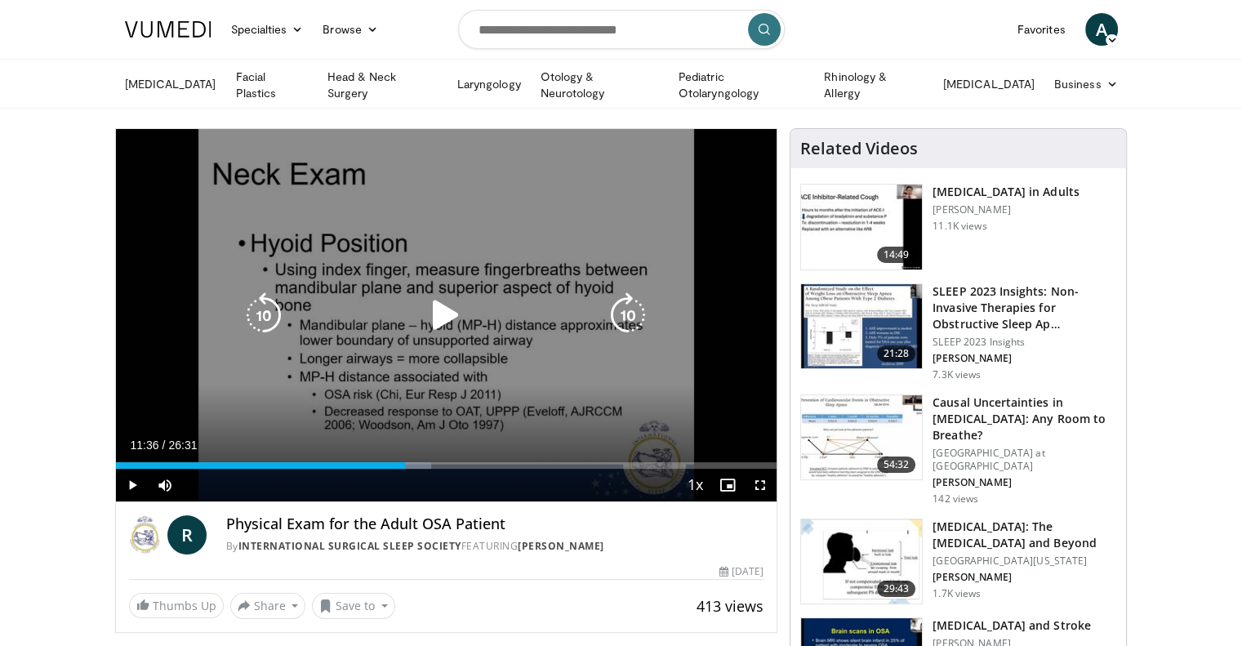
click at [444, 306] on icon "Video Player" at bounding box center [446, 315] width 46 height 46
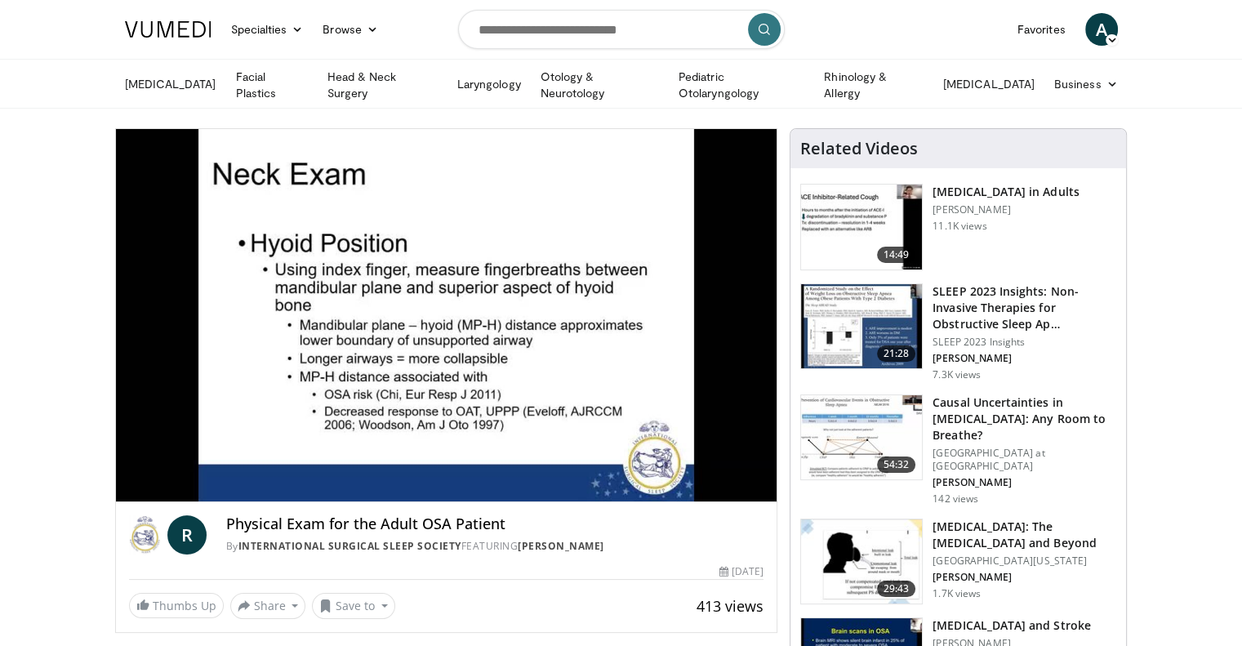
click at [434, 316] on div "10 seconds Tap to unmute" at bounding box center [446, 315] width 661 height 372
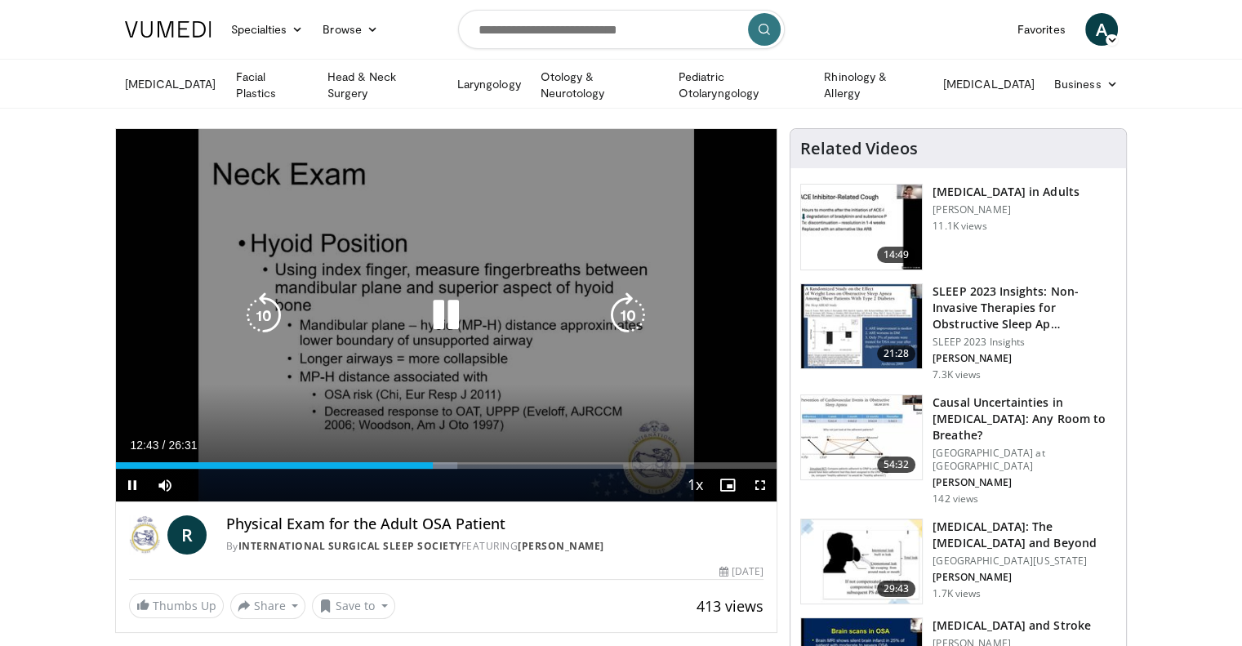
click at [451, 297] on icon "Video Player" at bounding box center [446, 315] width 46 height 46
click at [534, 215] on div "10 seconds Tap to unmute" at bounding box center [446, 315] width 661 height 372
click at [439, 314] on icon "Video Player" at bounding box center [446, 315] width 46 height 46
click at [444, 313] on icon "Video Player" at bounding box center [446, 315] width 46 height 46
click at [443, 307] on icon "Video Player" at bounding box center [446, 315] width 46 height 46
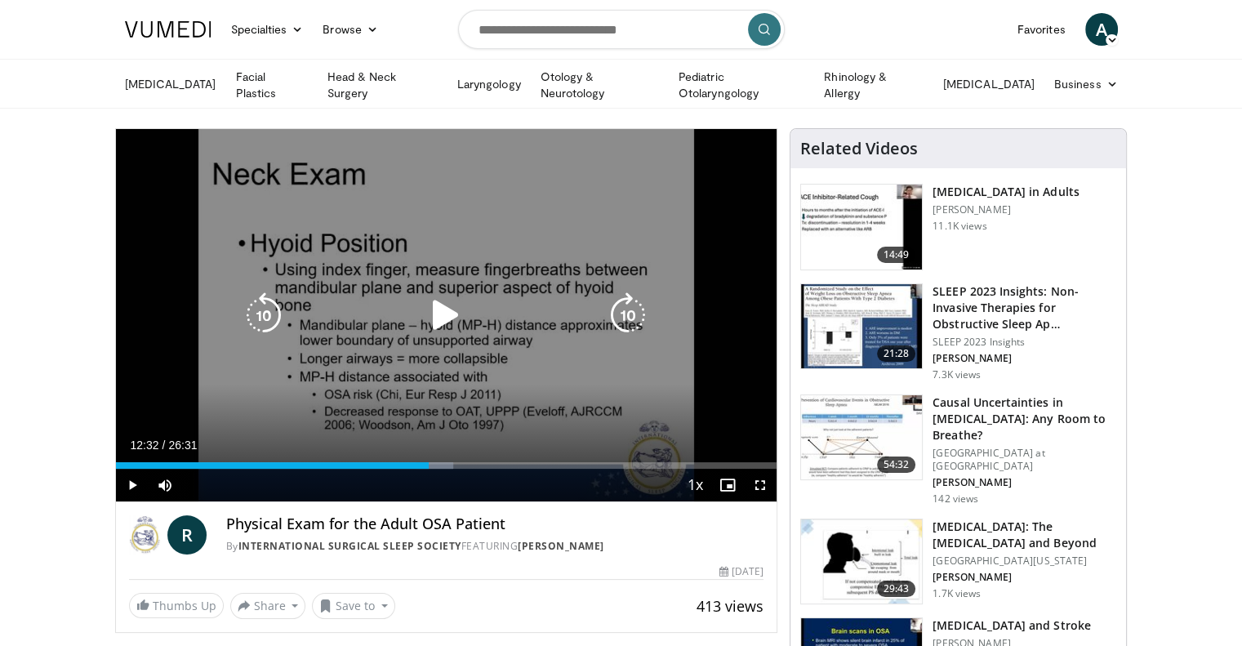
click at [441, 303] on icon "Video Player" at bounding box center [446, 315] width 46 height 46
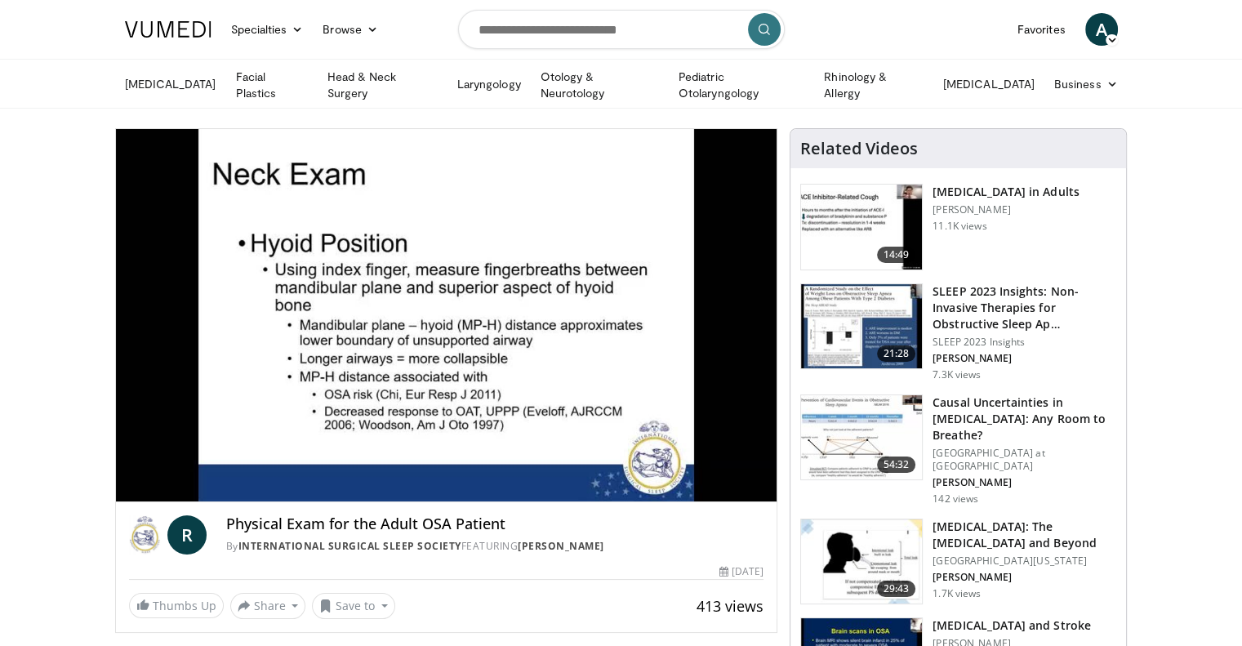
click at [440, 301] on div "20 seconds Tap to unmute" at bounding box center [446, 315] width 661 height 372
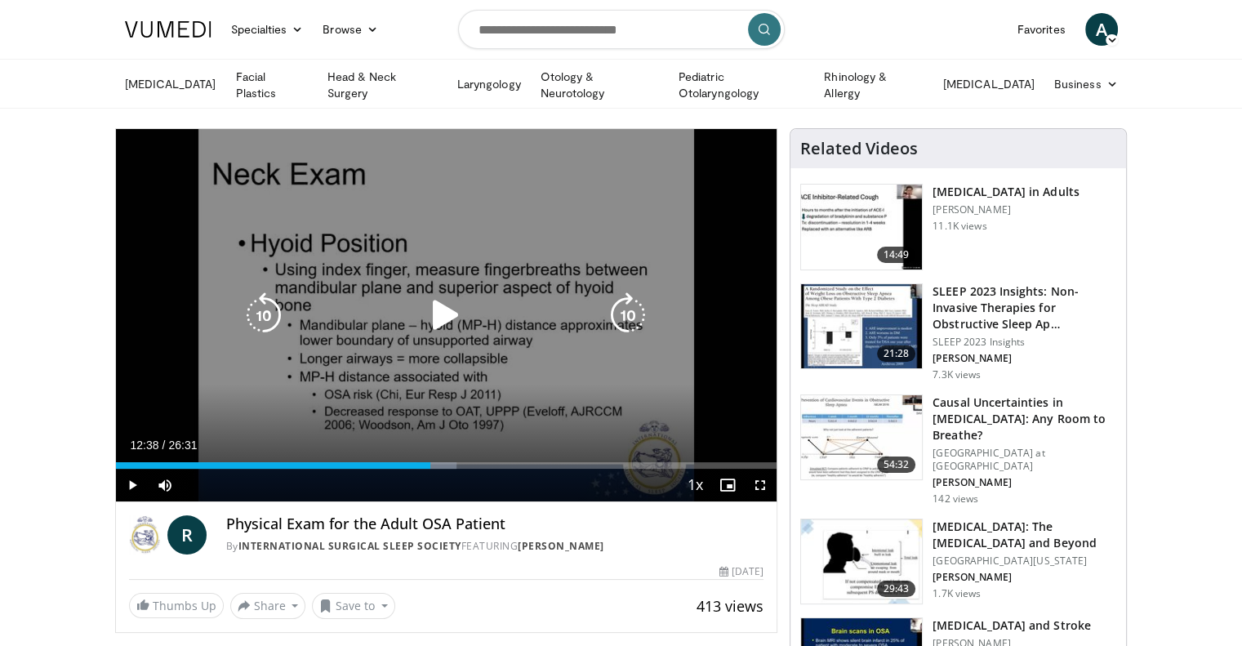
click at [437, 301] on icon "Video Player" at bounding box center [446, 315] width 46 height 46
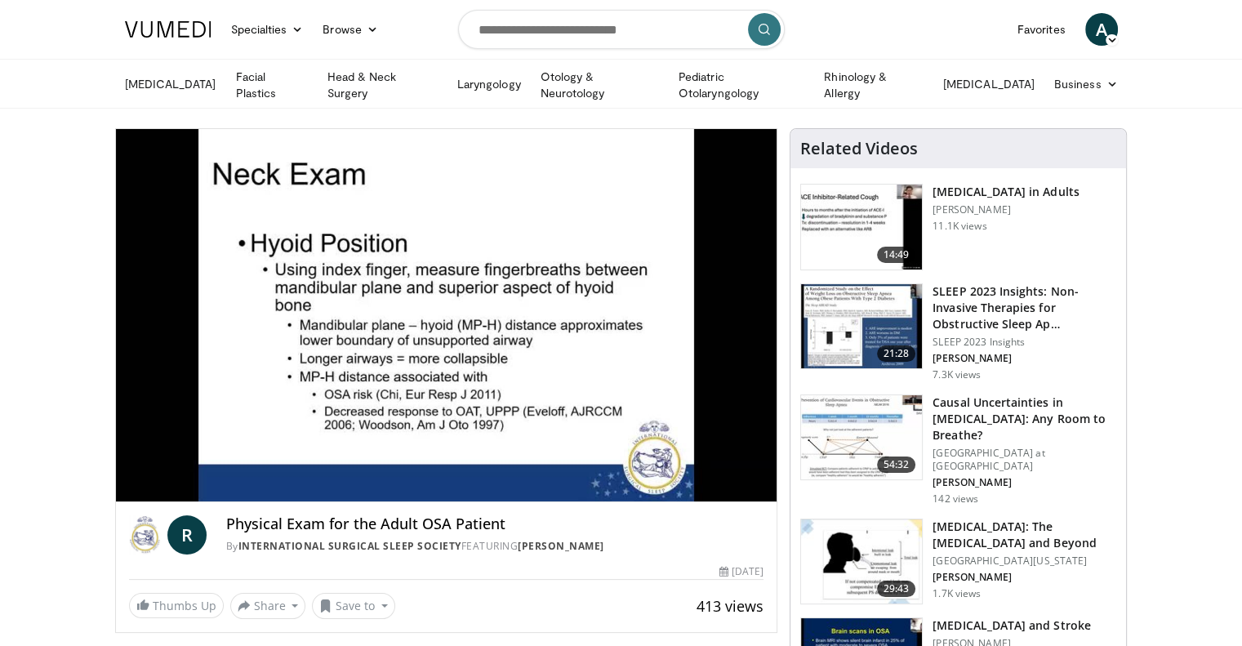
click at [434, 302] on icon "Video Player" at bounding box center [446, 315] width 46 height 46
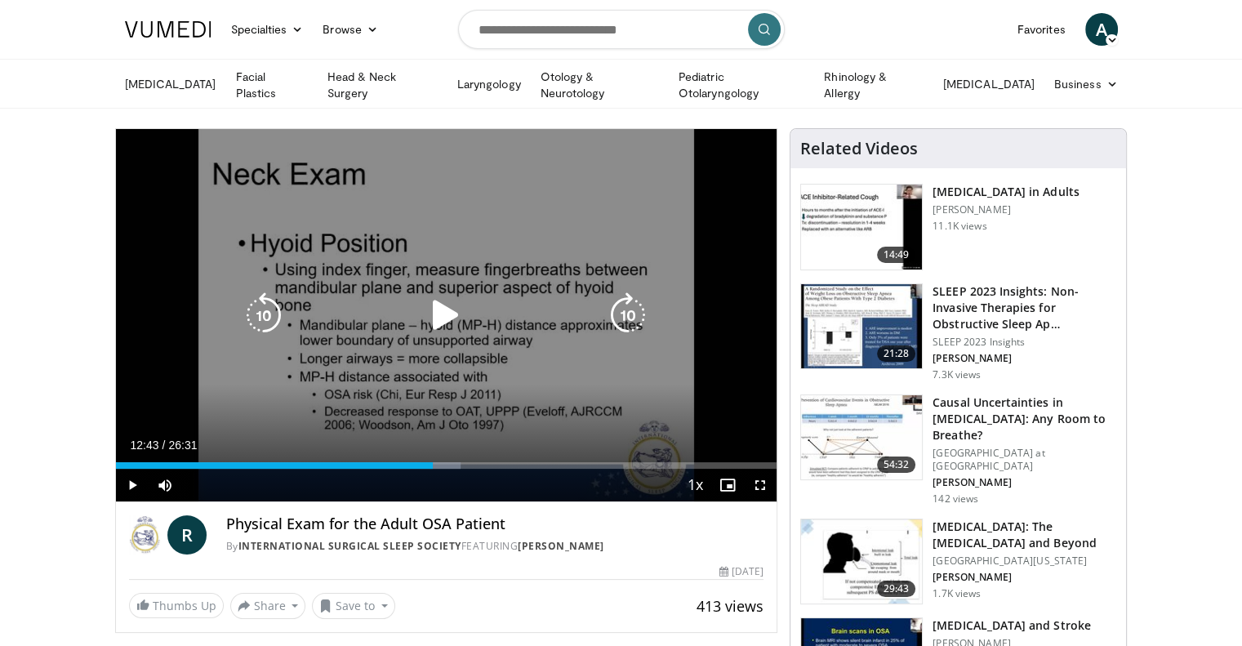
click at [440, 302] on icon "Video Player" at bounding box center [446, 315] width 46 height 46
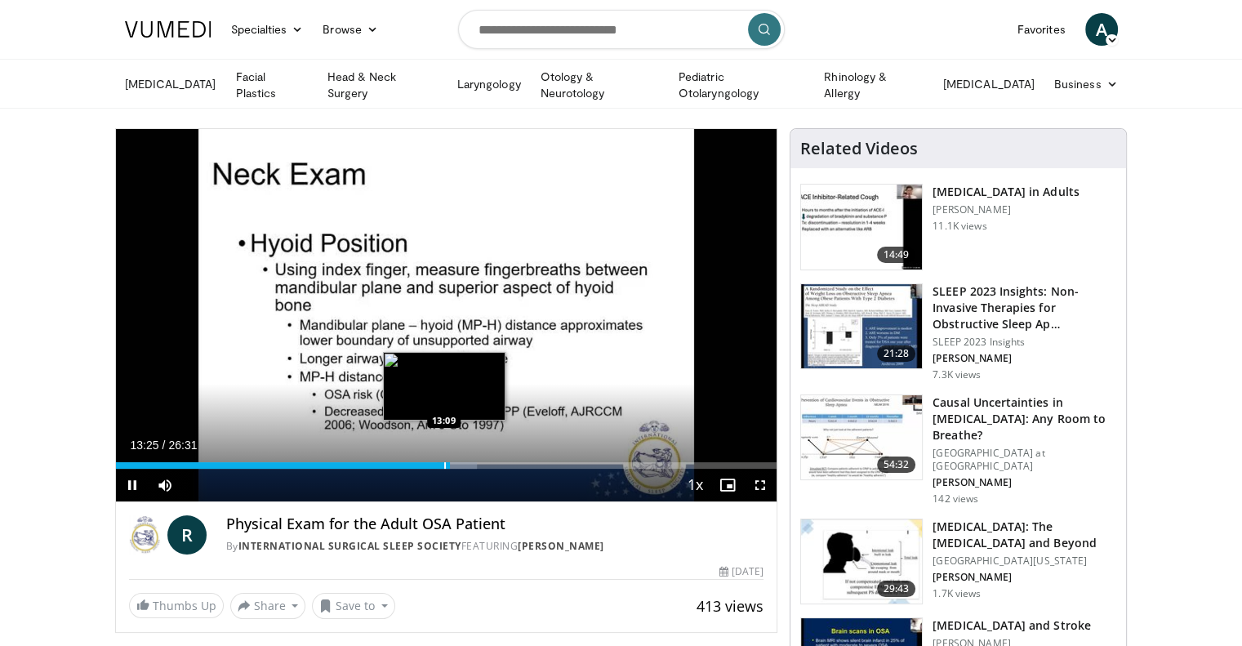
click at [443, 458] on div "Loaded : 54.67% 13:25 13:09" at bounding box center [446, 461] width 661 height 16
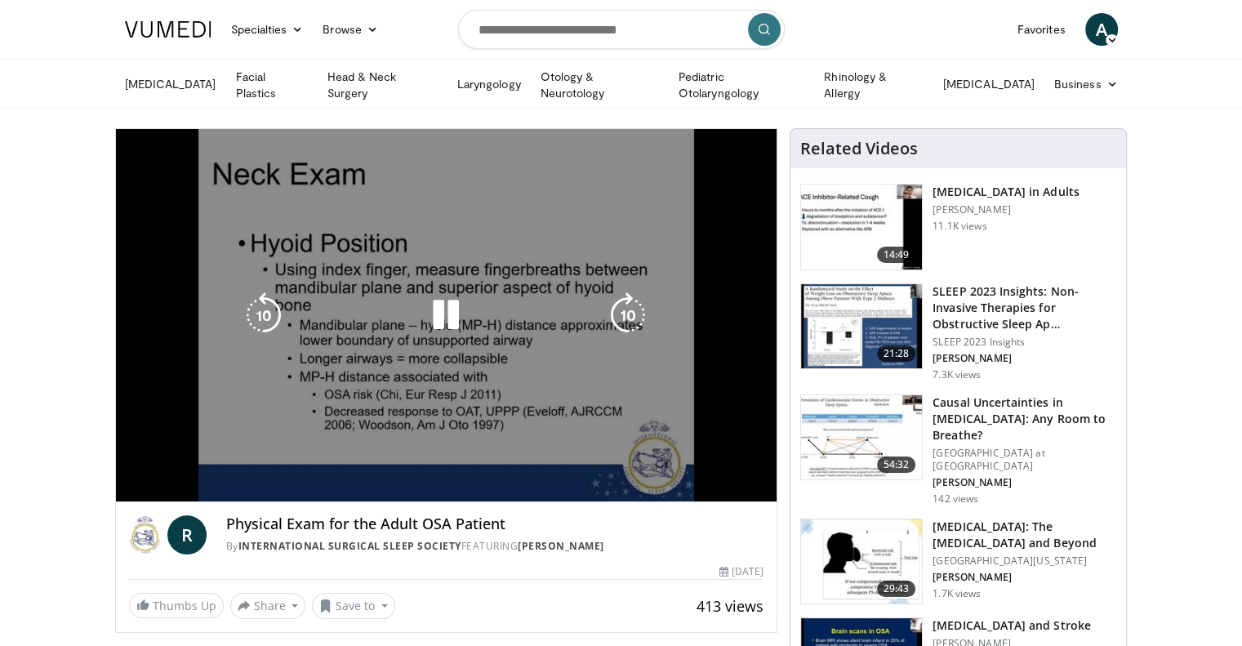
click at [618, 231] on div "20 seconds Tap to unmute" at bounding box center [446, 315] width 661 height 372
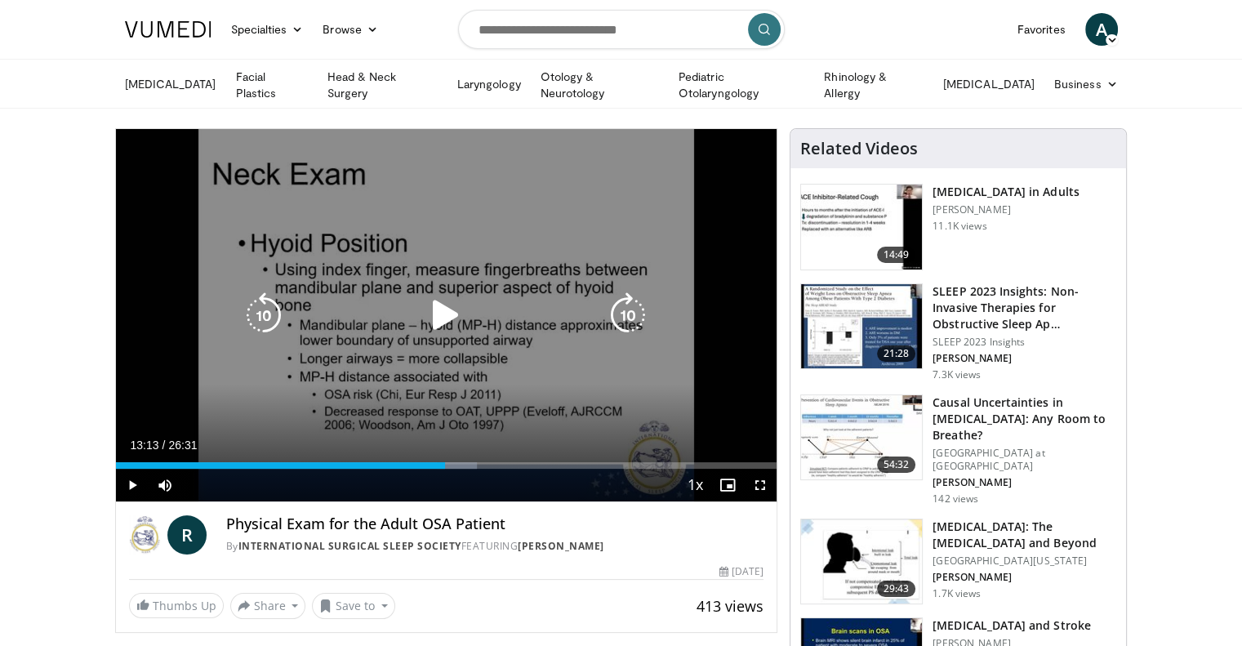
click at [617, 226] on div "20 seconds Tap to unmute" at bounding box center [446, 315] width 661 height 372
click at [621, 206] on div "20 seconds Tap to unmute" at bounding box center [446, 315] width 661 height 372
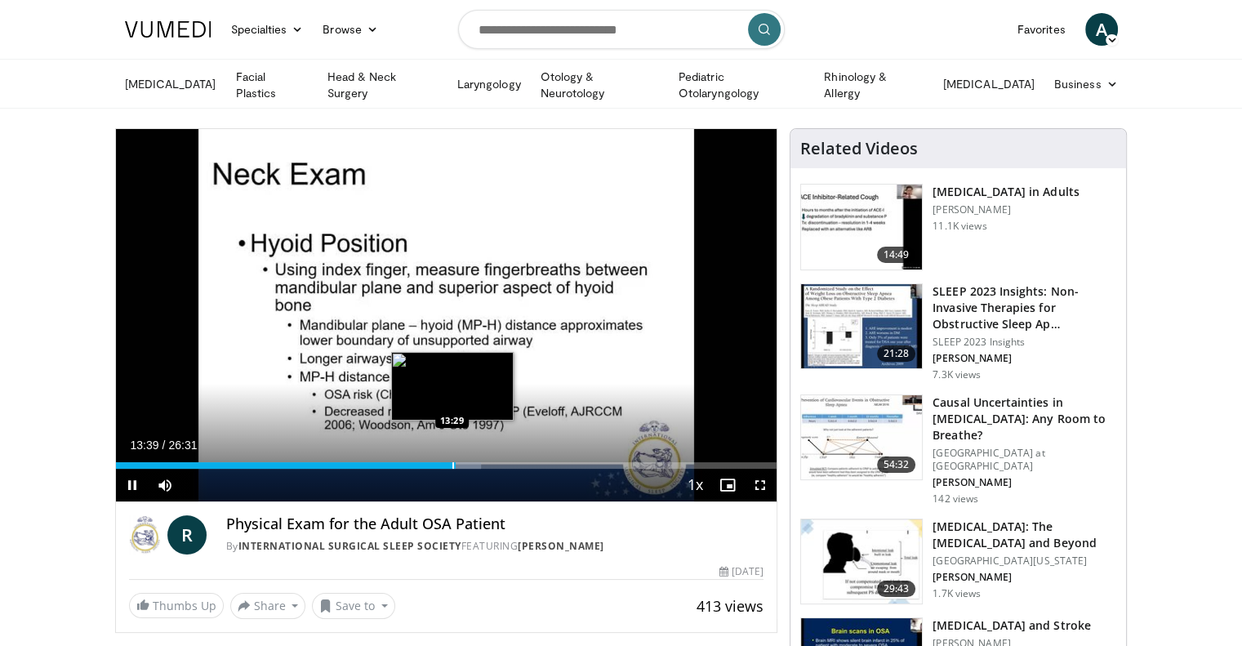
click at [452, 463] on div "Progress Bar" at bounding box center [453, 465] width 2 height 7
click at [449, 462] on div "Progress Bar" at bounding box center [450, 465] width 2 height 7
click at [446, 463] on div "Progress Bar" at bounding box center [447, 465] width 2 height 7
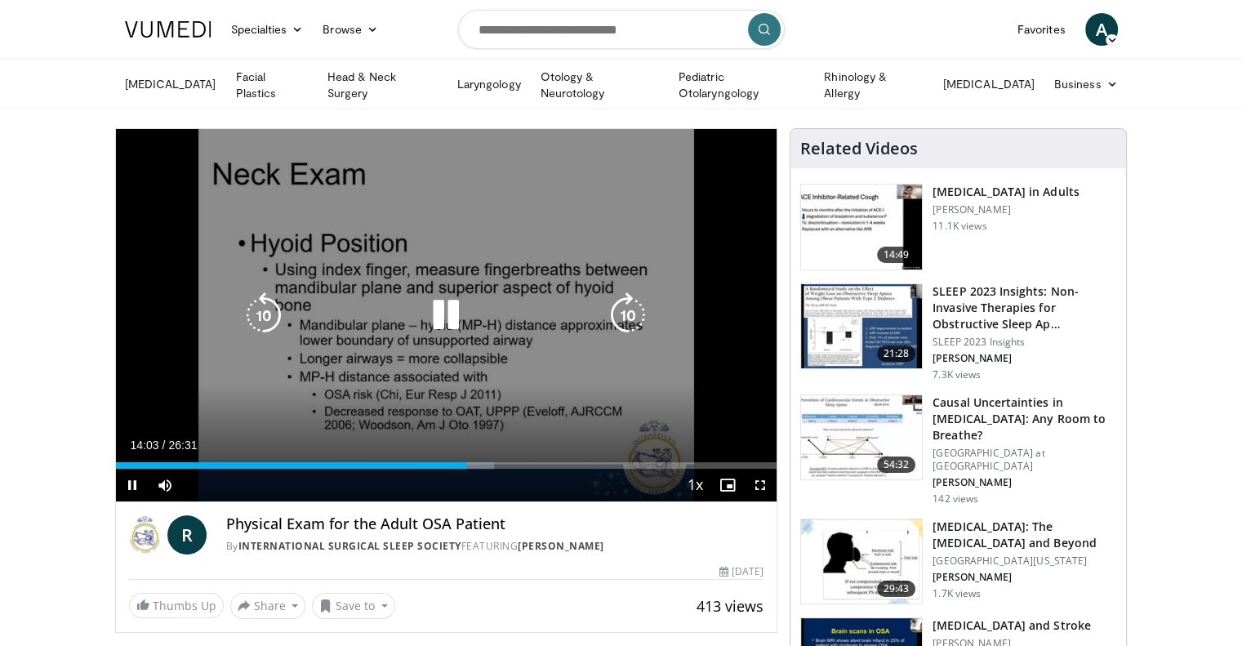
click at [515, 189] on div "20 seconds Tap to unmute" at bounding box center [446, 315] width 661 height 372
click at [559, 235] on div "20 seconds Tap to unmute" at bounding box center [446, 315] width 661 height 372
click at [555, 190] on div "20 seconds Tap to unmute" at bounding box center [446, 315] width 661 height 372
click at [448, 313] on icon "Video Player" at bounding box center [446, 315] width 46 height 46
click at [448, 315] on icon "Video Player" at bounding box center [446, 315] width 46 height 46
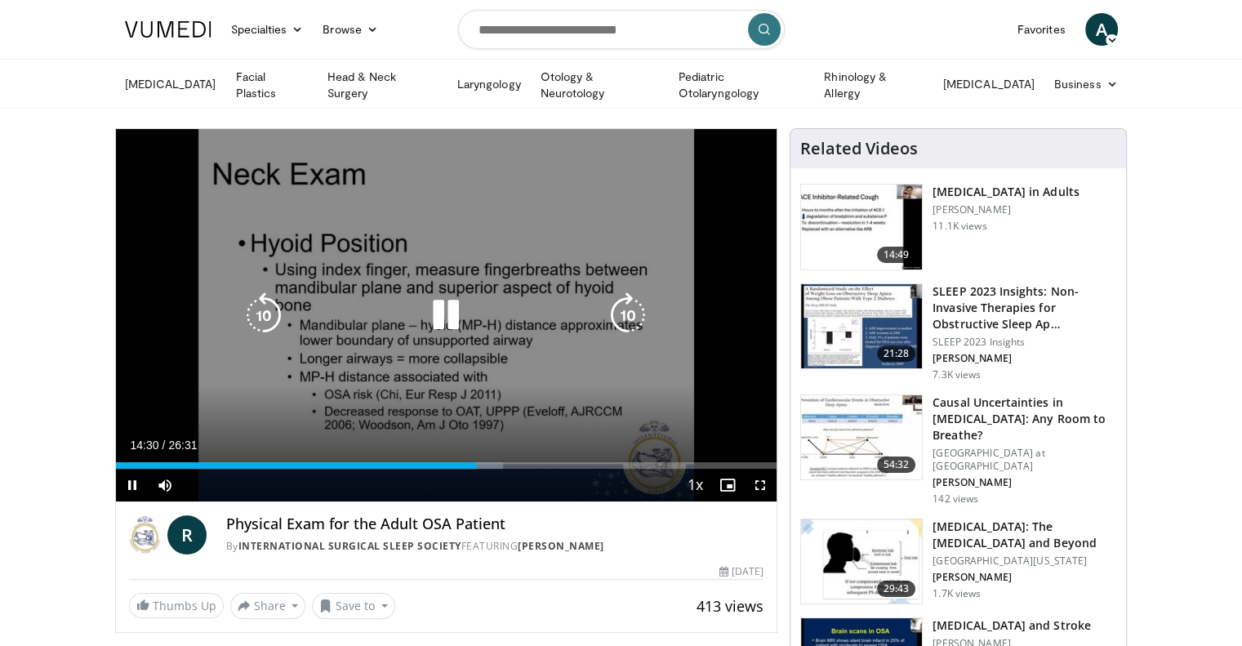
click at [448, 315] on icon "Video Player" at bounding box center [446, 315] width 46 height 46
click at [450, 335] on icon "Video Player" at bounding box center [446, 315] width 46 height 46
click at [421, 305] on div "Video Player" at bounding box center [445, 315] width 397 height 33
click at [430, 316] on icon "Video Player" at bounding box center [446, 315] width 46 height 46
click at [436, 325] on icon "Video Player" at bounding box center [446, 315] width 46 height 46
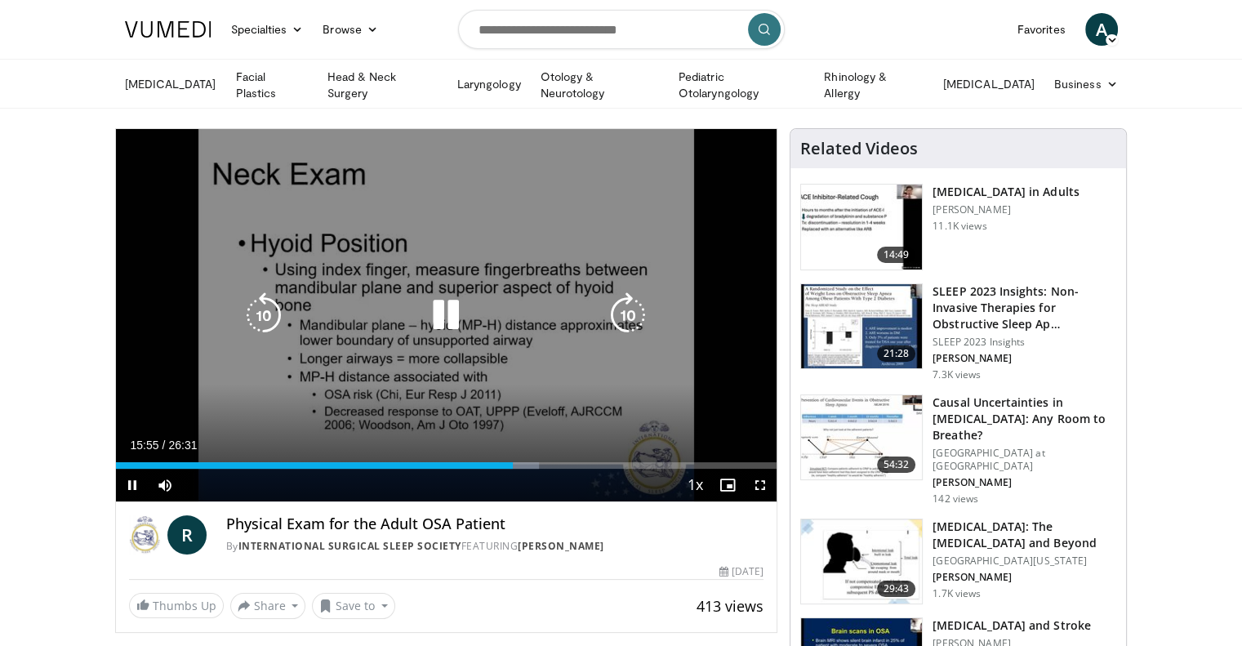
click at [441, 318] on icon "Video Player" at bounding box center [446, 315] width 46 height 46
click at [463, 309] on icon "Video Player" at bounding box center [446, 315] width 46 height 46
click at [478, 293] on div "20 seconds Tap to unmute" at bounding box center [446, 315] width 661 height 372
click at [479, 293] on div "20 seconds Tap to unmute" at bounding box center [446, 315] width 661 height 372
click at [405, 309] on div "Video Player" at bounding box center [445, 315] width 397 height 33
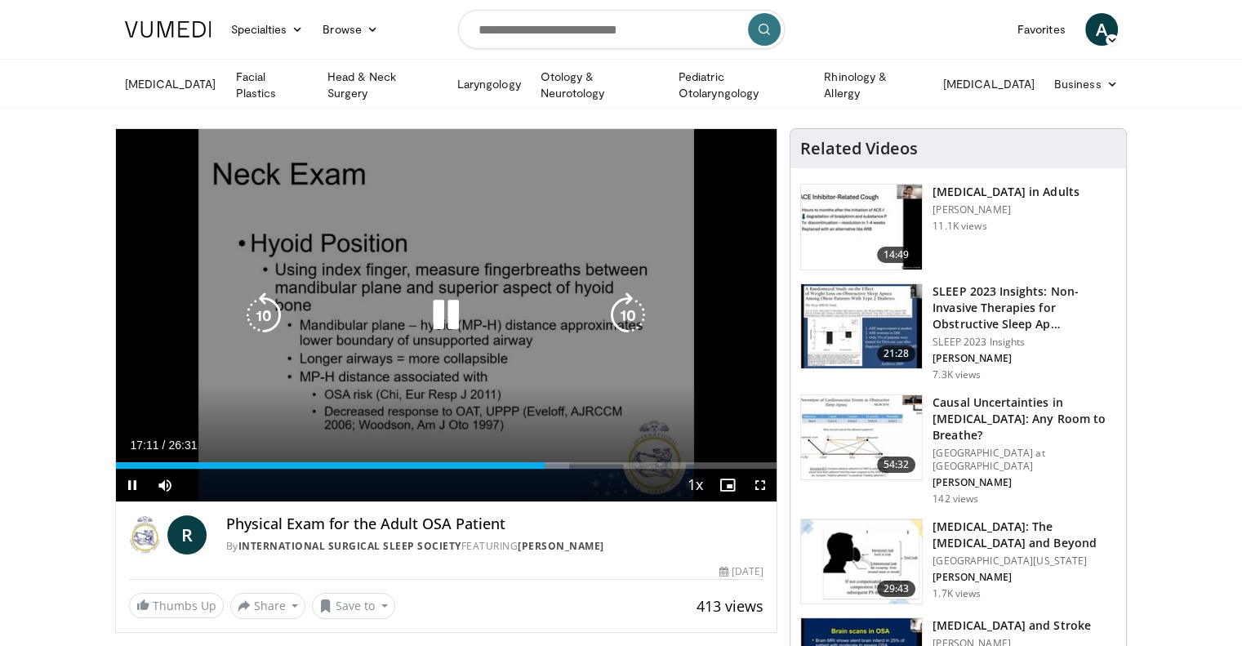
drag, startPoint x: 425, startPoint y: 311, endPoint x: 443, endPoint y: 311, distance: 18.0
click at [426, 311] on icon "Video Player" at bounding box center [446, 315] width 46 height 46
click at [436, 320] on icon "Video Player" at bounding box center [446, 315] width 46 height 46
click at [436, 313] on icon "Video Player" at bounding box center [446, 315] width 46 height 46
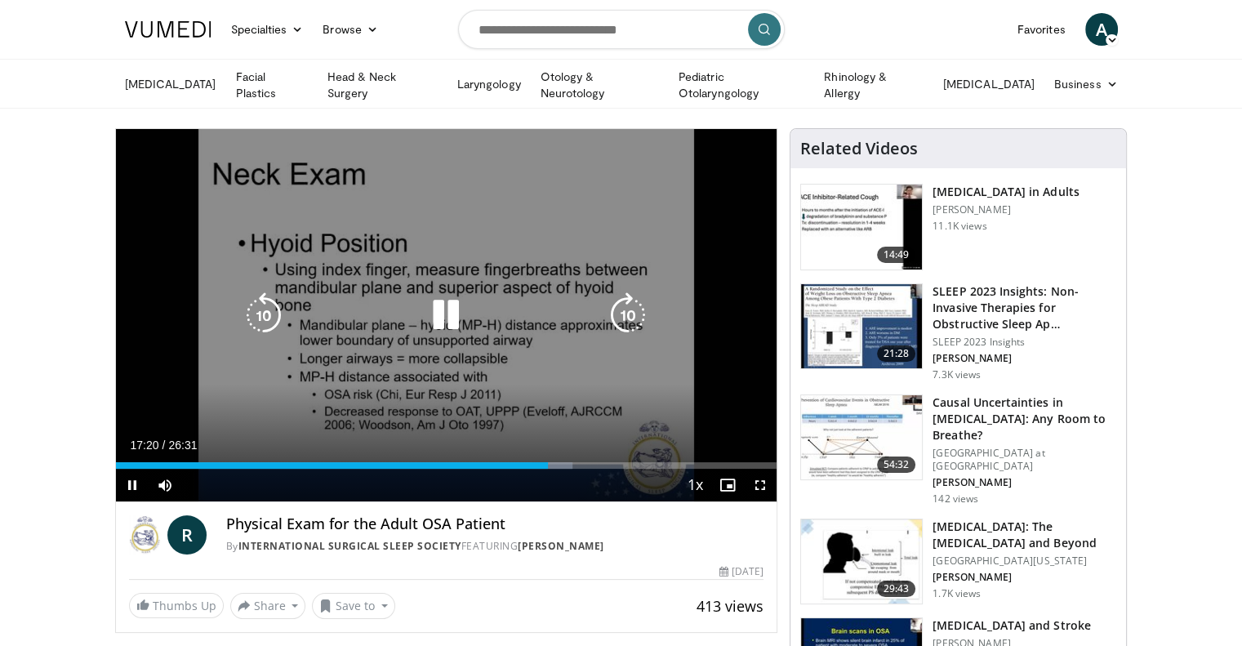
click at [469, 218] on div "20 seconds Tap to unmute" at bounding box center [446, 315] width 661 height 372
click at [452, 293] on icon "Video Player" at bounding box center [446, 315] width 46 height 46
click at [451, 309] on icon "Video Player" at bounding box center [446, 315] width 46 height 46
click at [458, 303] on icon "Video Player" at bounding box center [446, 315] width 46 height 46
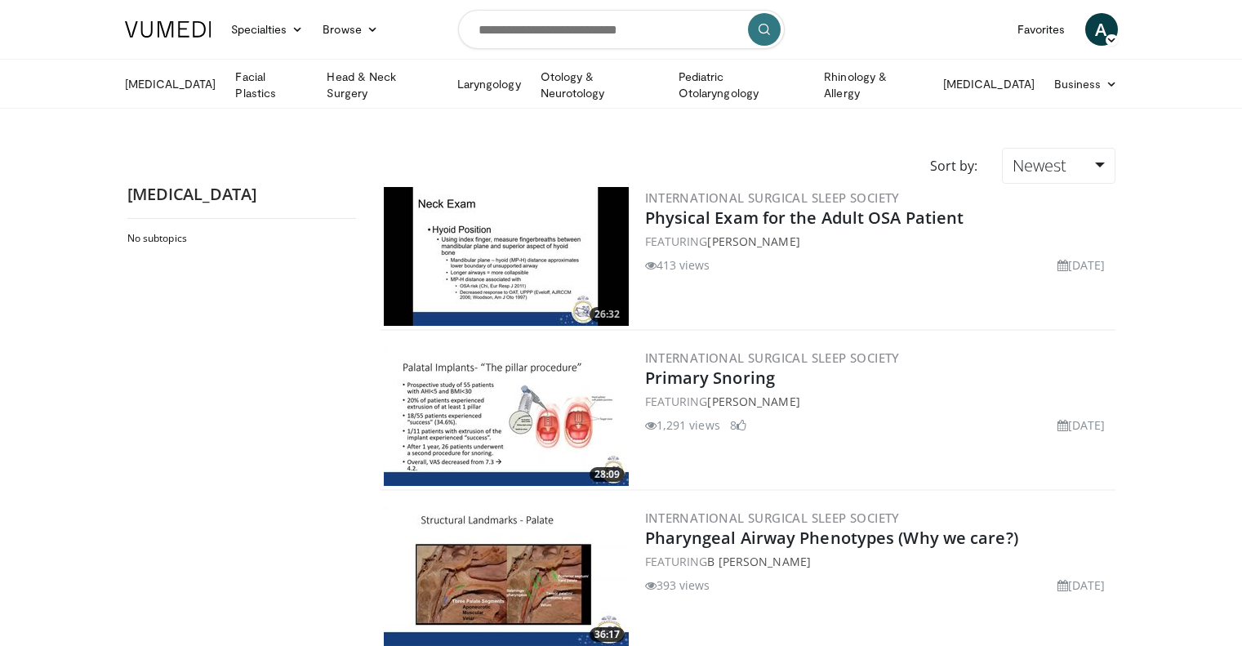
scroll to position [327, 0]
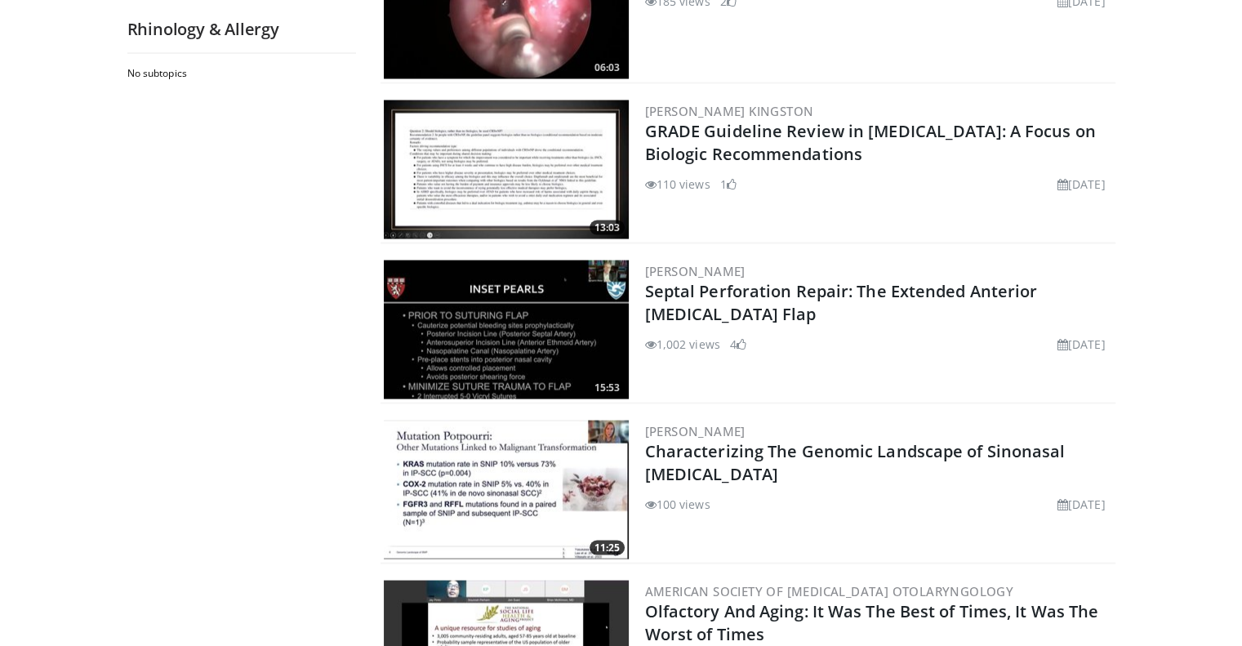
scroll to position [3199, 0]
